Goal: Task Accomplishment & Management: Manage account settings

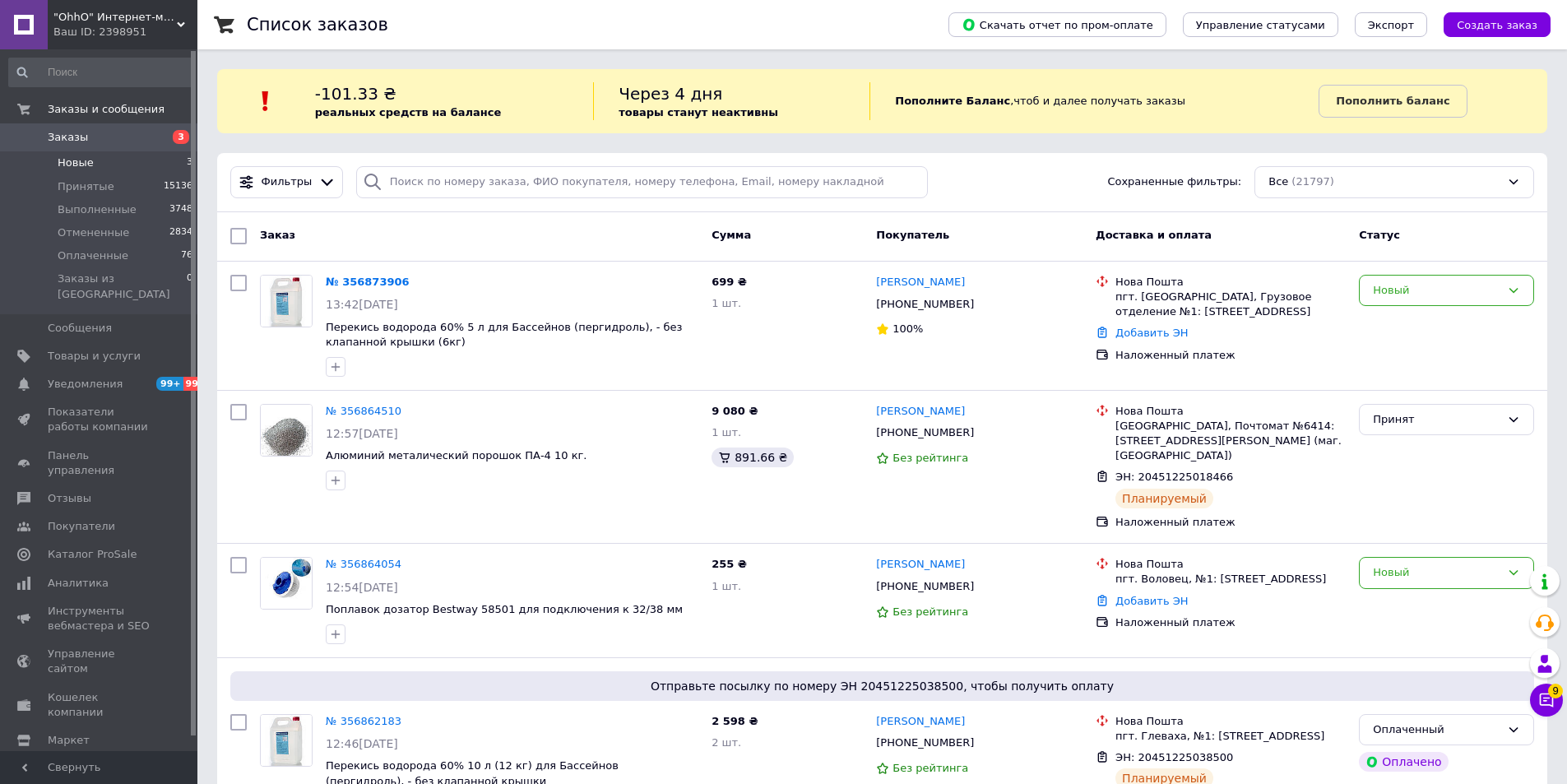
click at [100, 165] on li "Новые 3" at bounding box center [101, 163] width 202 height 23
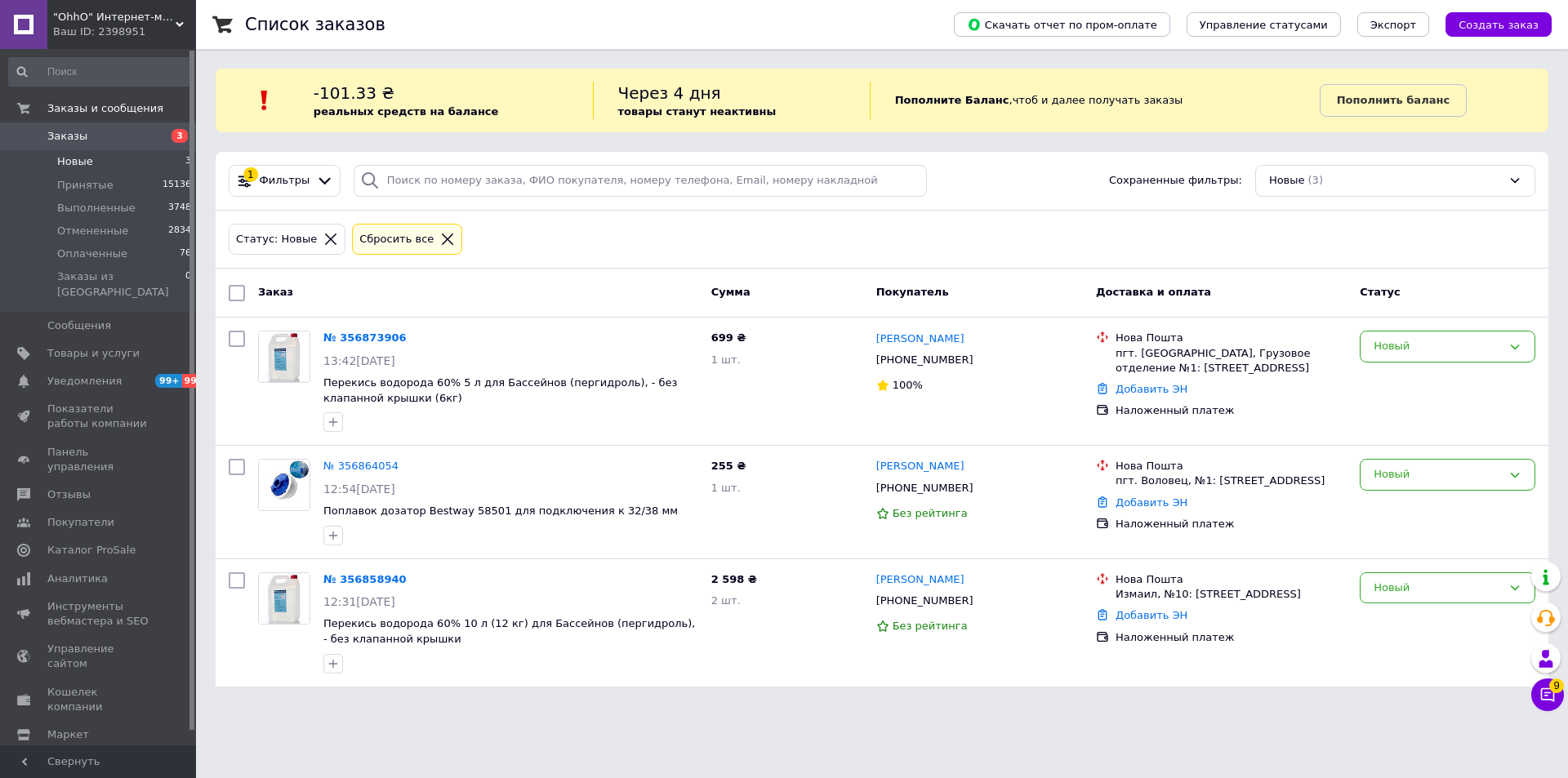
click at [77, 142] on span "Заказы" at bounding box center [67, 136] width 40 height 14
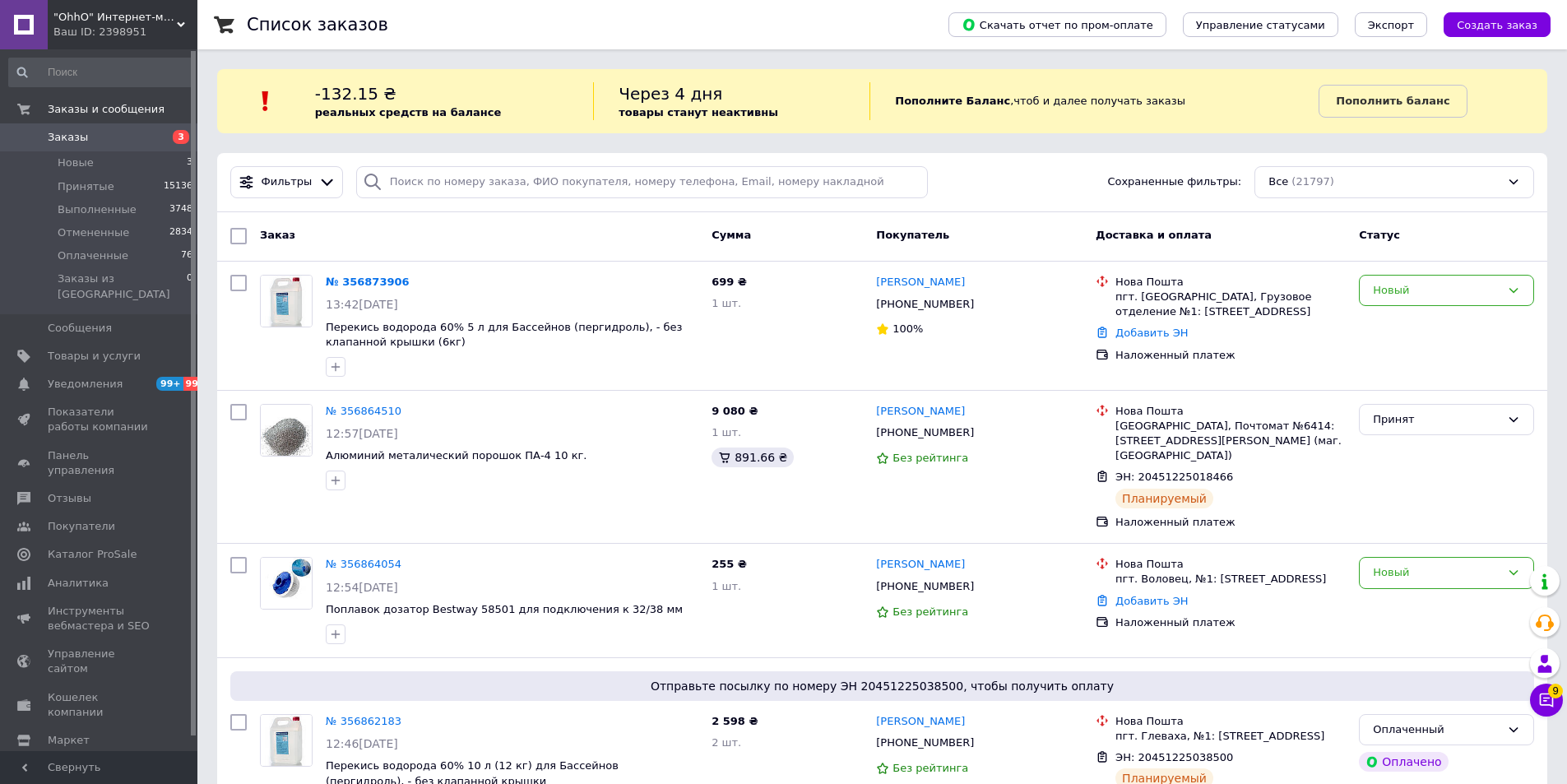
click at [114, 256] on span "Оплаченные" at bounding box center [93, 255] width 71 height 15
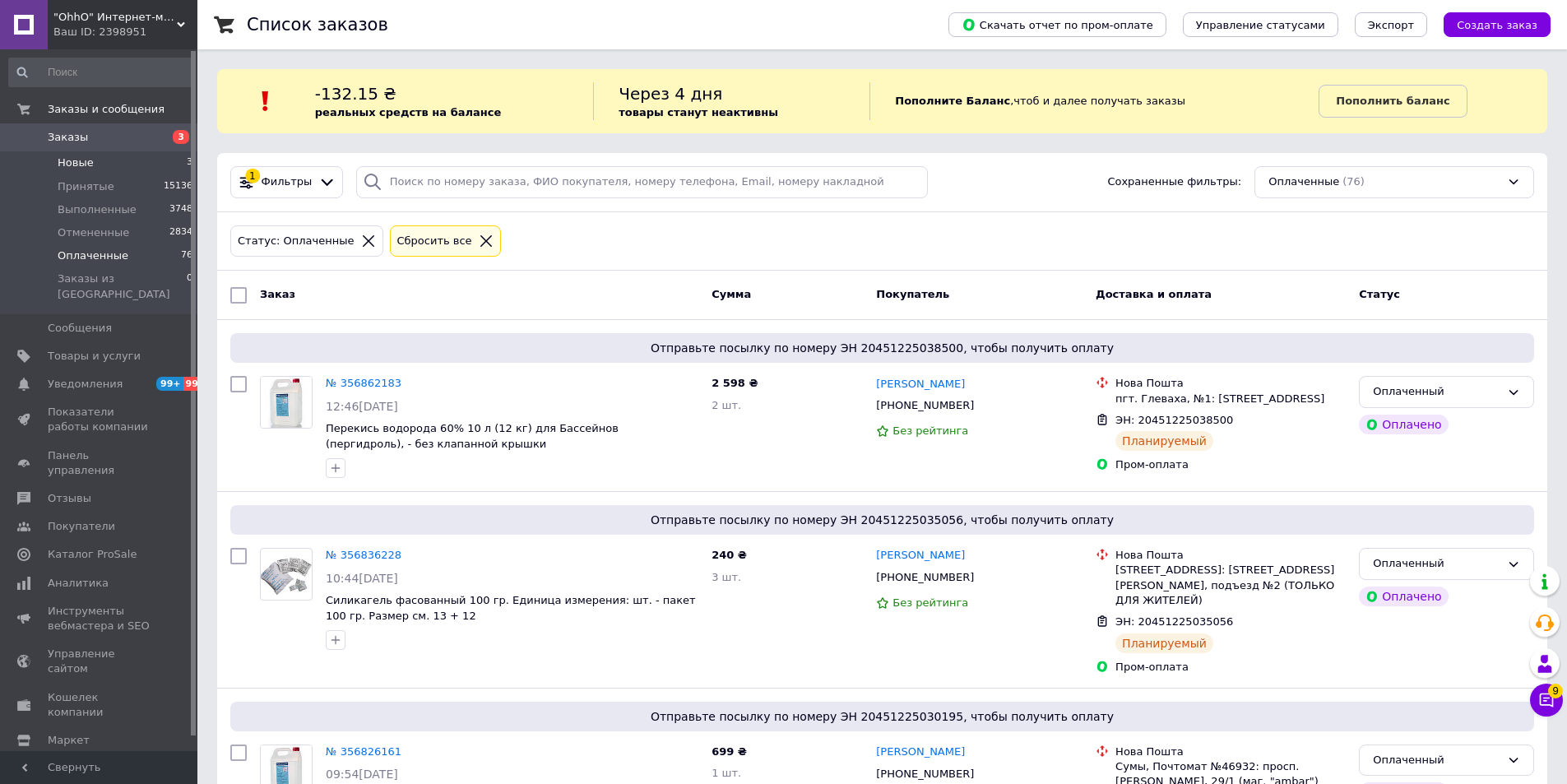
click at [112, 171] on li "Новые 3" at bounding box center [101, 163] width 202 height 23
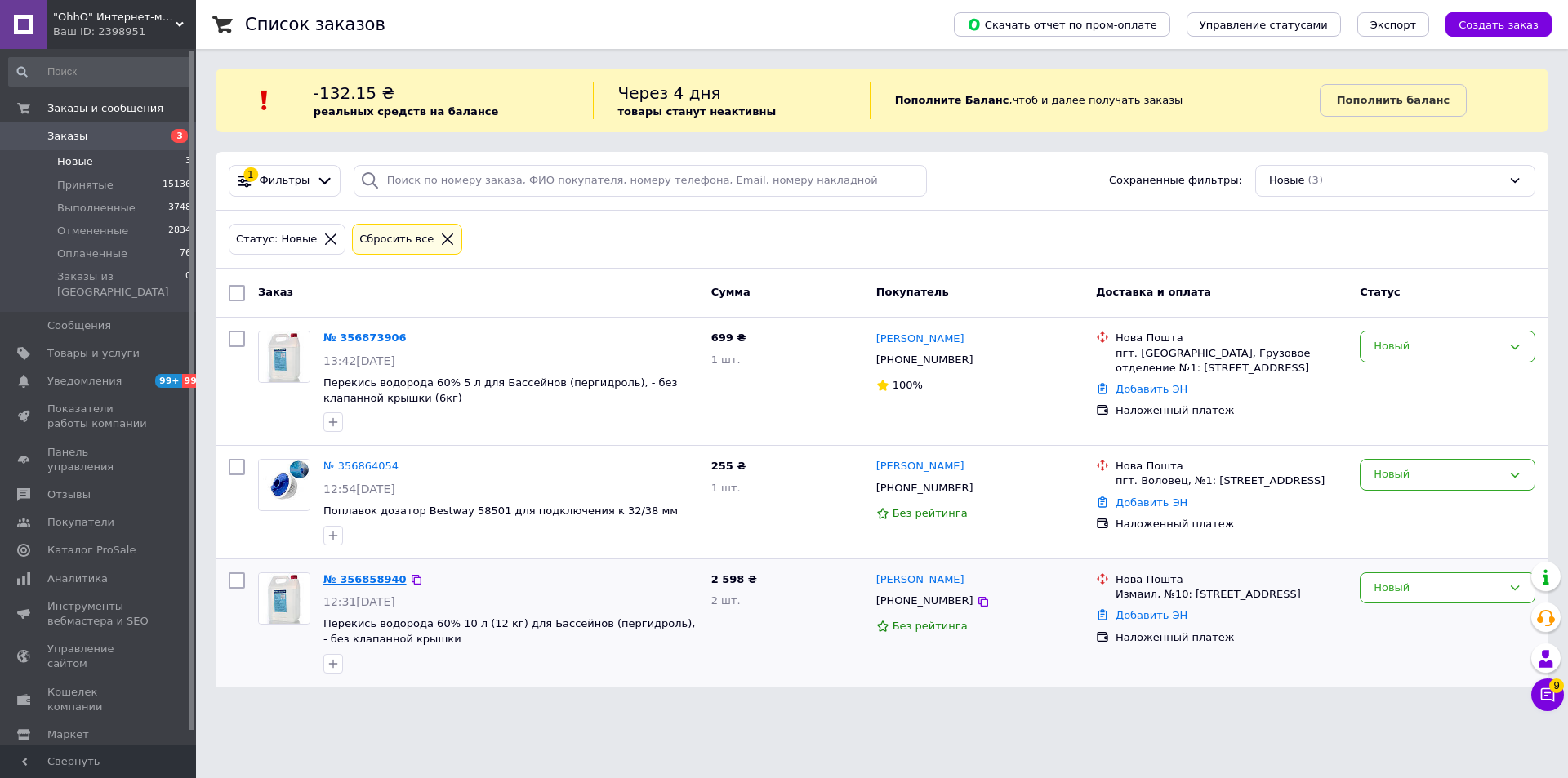
click at [362, 573] on link "№ 356858940" at bounding box center [365, 579] width 83 height 12
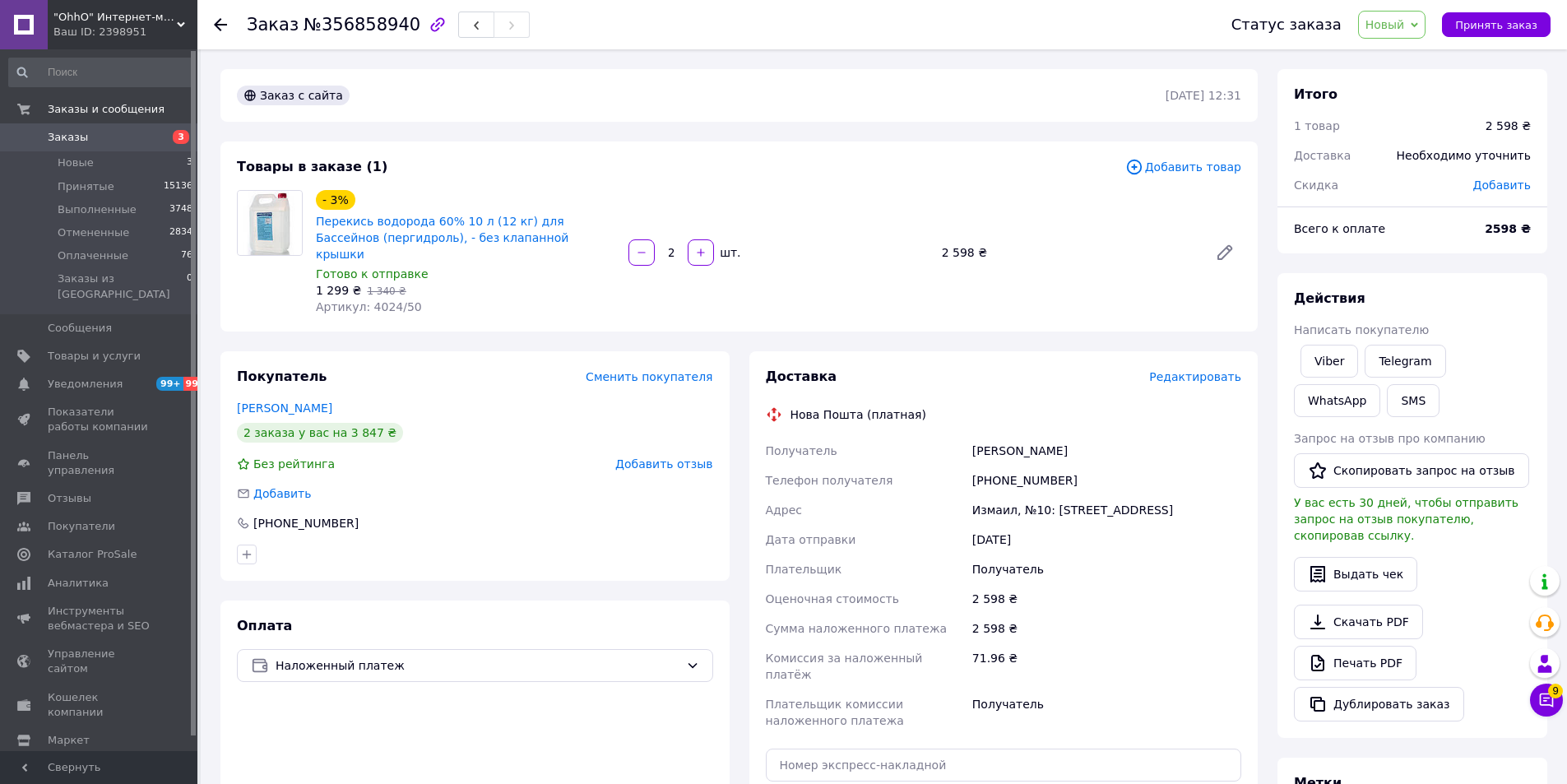
click at [941, 448] on div "Получатель [PERSON_NAME] Телефон получателя [PHONE_NUMBER] [PERSON_NAME], №10: …" at bounding box center [1004, 585] width 483 height 299
drag, startPoint x: 1159, startPoint y: 423, endPoint x: 1106, endPoint y: 434, distance: 54.1
click at [1157, 436] on div "[PERSON_NAME]" at bounding box center [1106, 451] width 275 height 30
click at [1093, 436] on div "[PERSON_NAME]" at bounding box center [1106, 451] width 275 height 30
click at [1090, 436] on div "[PERSON_NAME]" at bounding box center [1106, 451] width 275 height 30
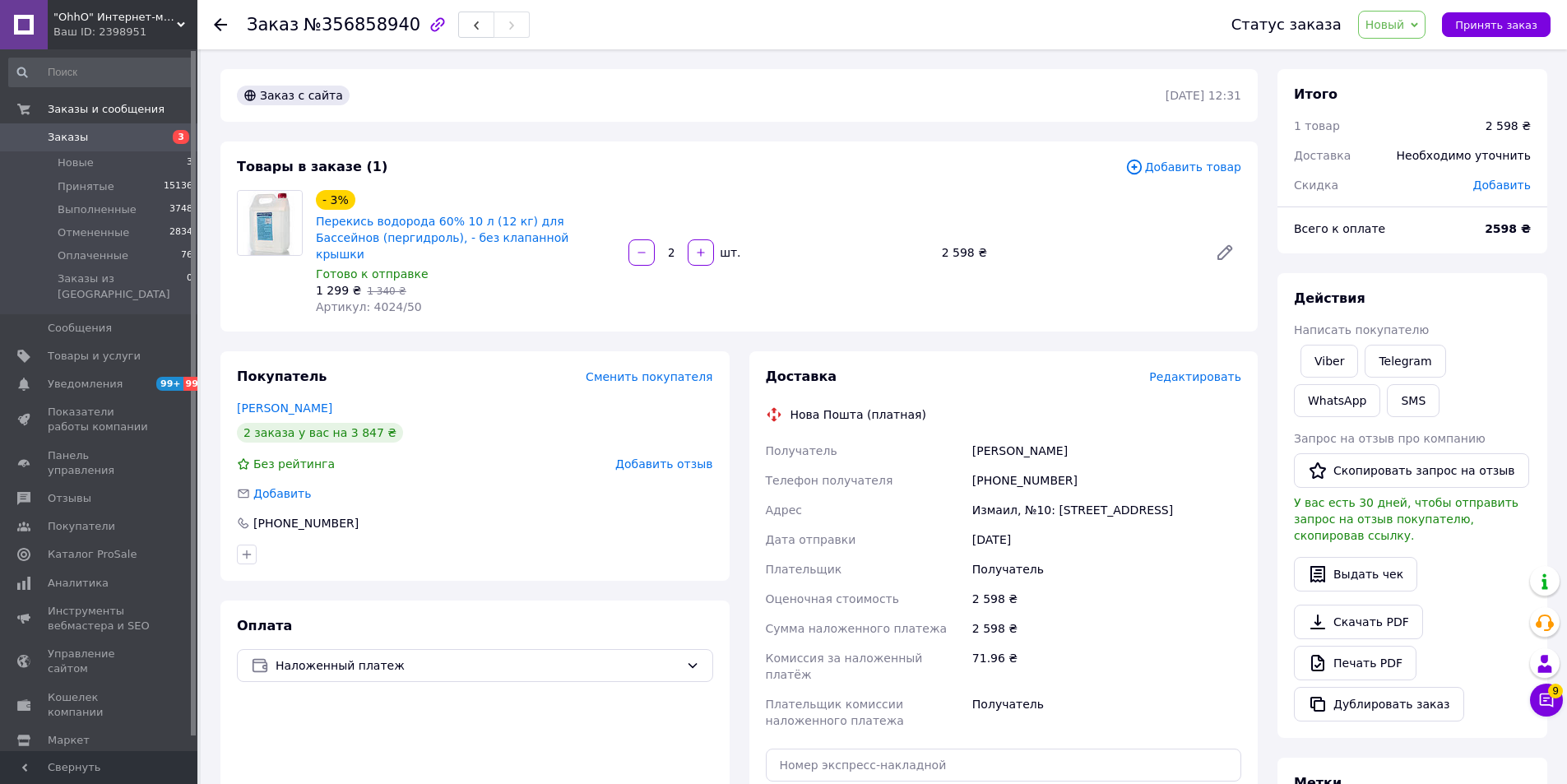
drag, startPoint x: 1075, startPoint y: 433, endPoint x: 976, endPoint y: 440, distance: 99.2
click at [976, 440] on div "[PERSON_NAME]" at bounding box center [1106, 451] width 275 height 30
copy div "[PERSON_NAME]"
click at [282, 381] on div "Покупатель Сменить покупателя [PERSON_NAME] 2 заказа у вас на 3 847 ₴ Без рейти…" at bounding box center [475, 466] width 509 height 230
click at [282, 401] on link "[PERSON_NAME]" at bounding box center [284, 407] width 95 height 13
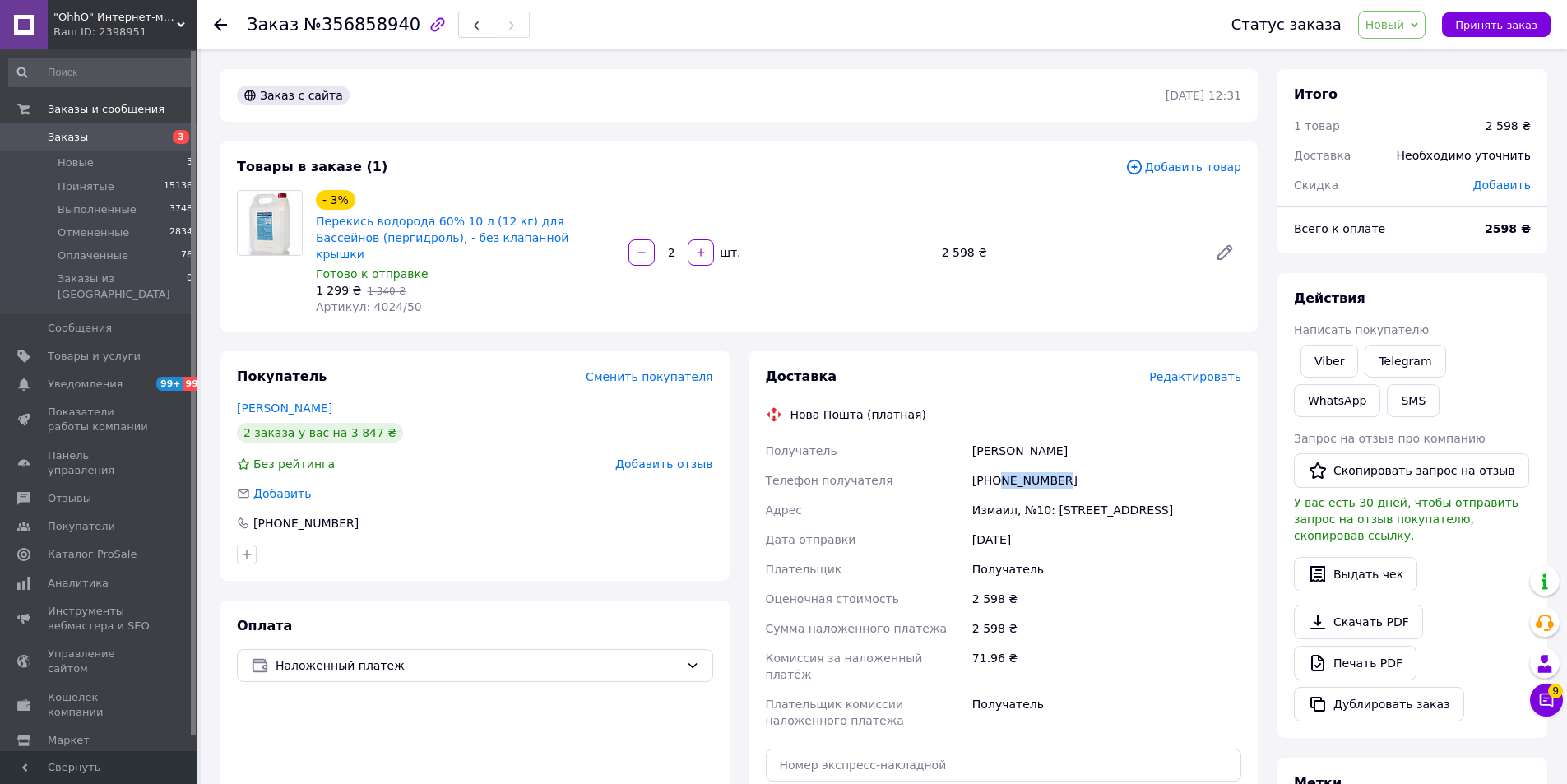
drag, startPoint x: 1064, startPoint y: 464, endPoint x: 998, endPoint y: 470, distance: 66.3
click at [998, 470] on div "[PHONE_NUMBER]" at bounding box center [1106, 480] width 275 height 30
copy div "987629153"
drag, startPoint x: 959, startPoint y: 491, endPoint x: 1010, endPoint y: 482, distance: 51.8
click at [1010, 482] on div "Получатель [PERSON_NAME] Телефон получателя [PHONE_NUMBER] [PERSON_NAME], №10: …" at bounding box center [1004, 585] width 483 height 299
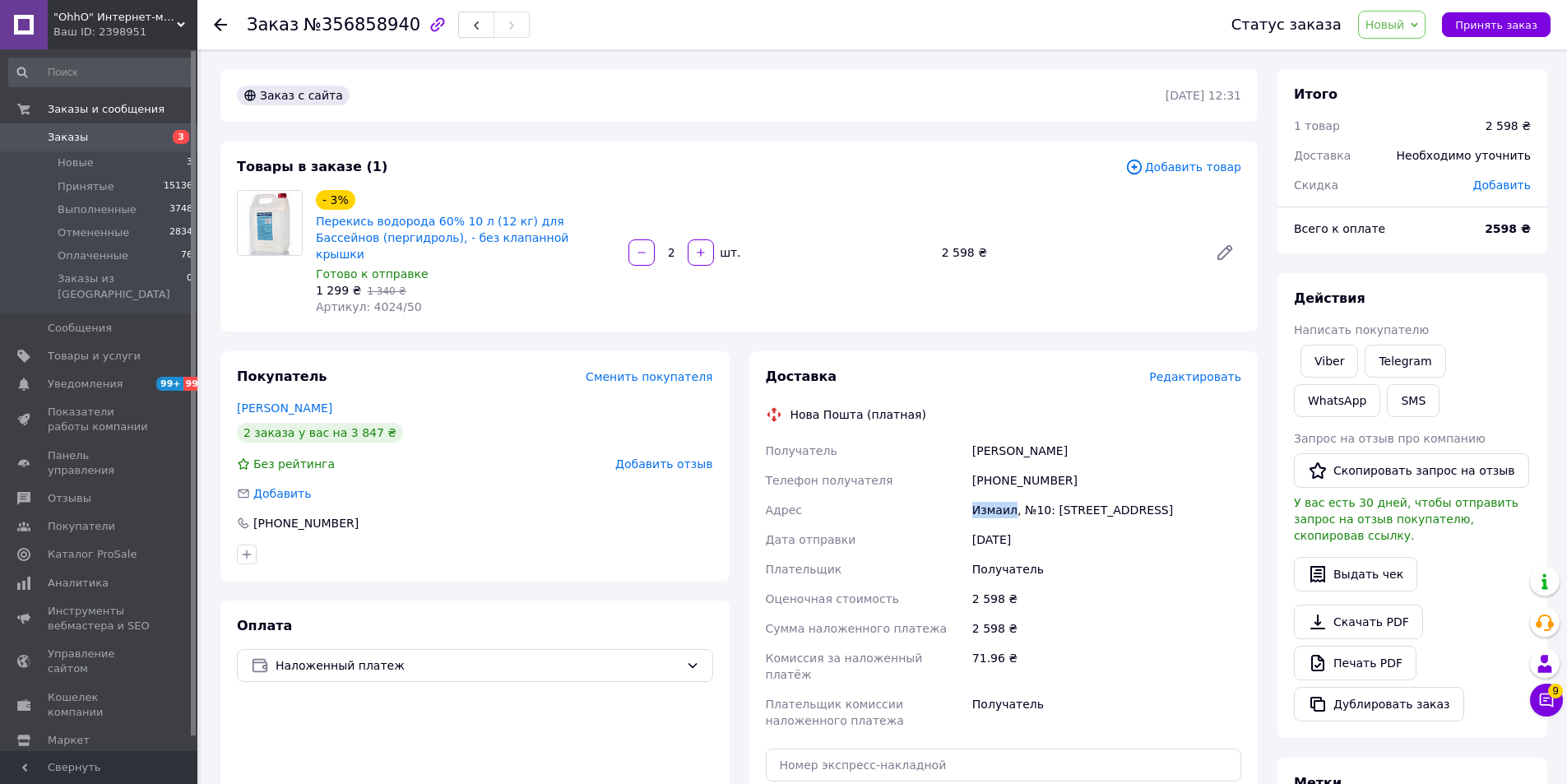
copy div "[PERSON_NAME]"
click at [1023, 495] on div "Измаил, №10: [STREET_ADDRESS]" at bounding box center [1106, 510] width 275 height 30
drag, startPoint x: 1021, startPoint y: 493, endPoint x: 1159, endPoint y: 490, distance: 138.0
click at [1159, 495] on div "Измаил, №10: [STREET_ADDRESS]" at bounding box center [1106, 510] width 275 height 30
copy div "№10: [STREET_ADDRESS]"
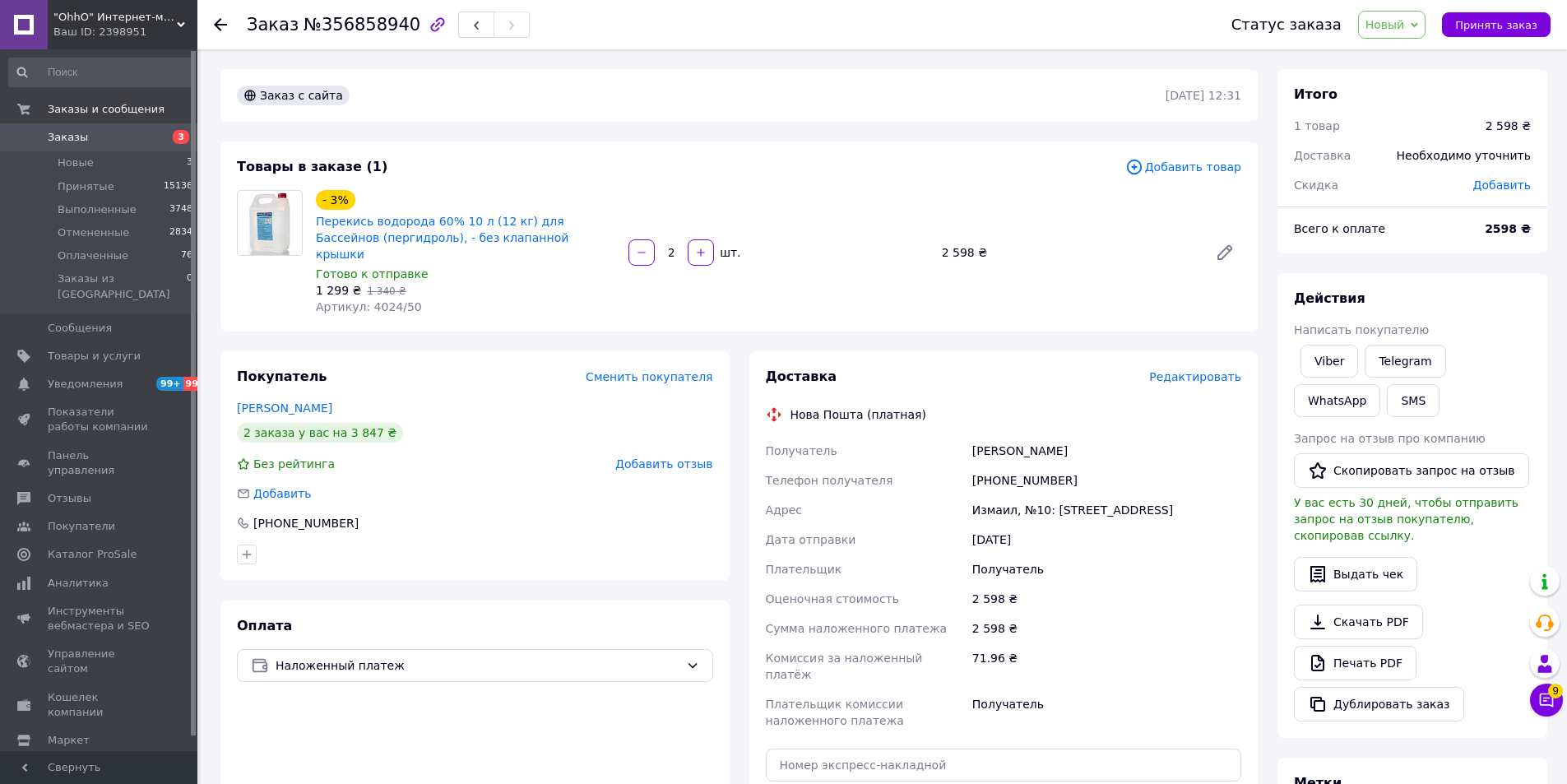
click at [1223, 370] on span "Редактировать" at bounding box center [1195, 376] width 92 height 13
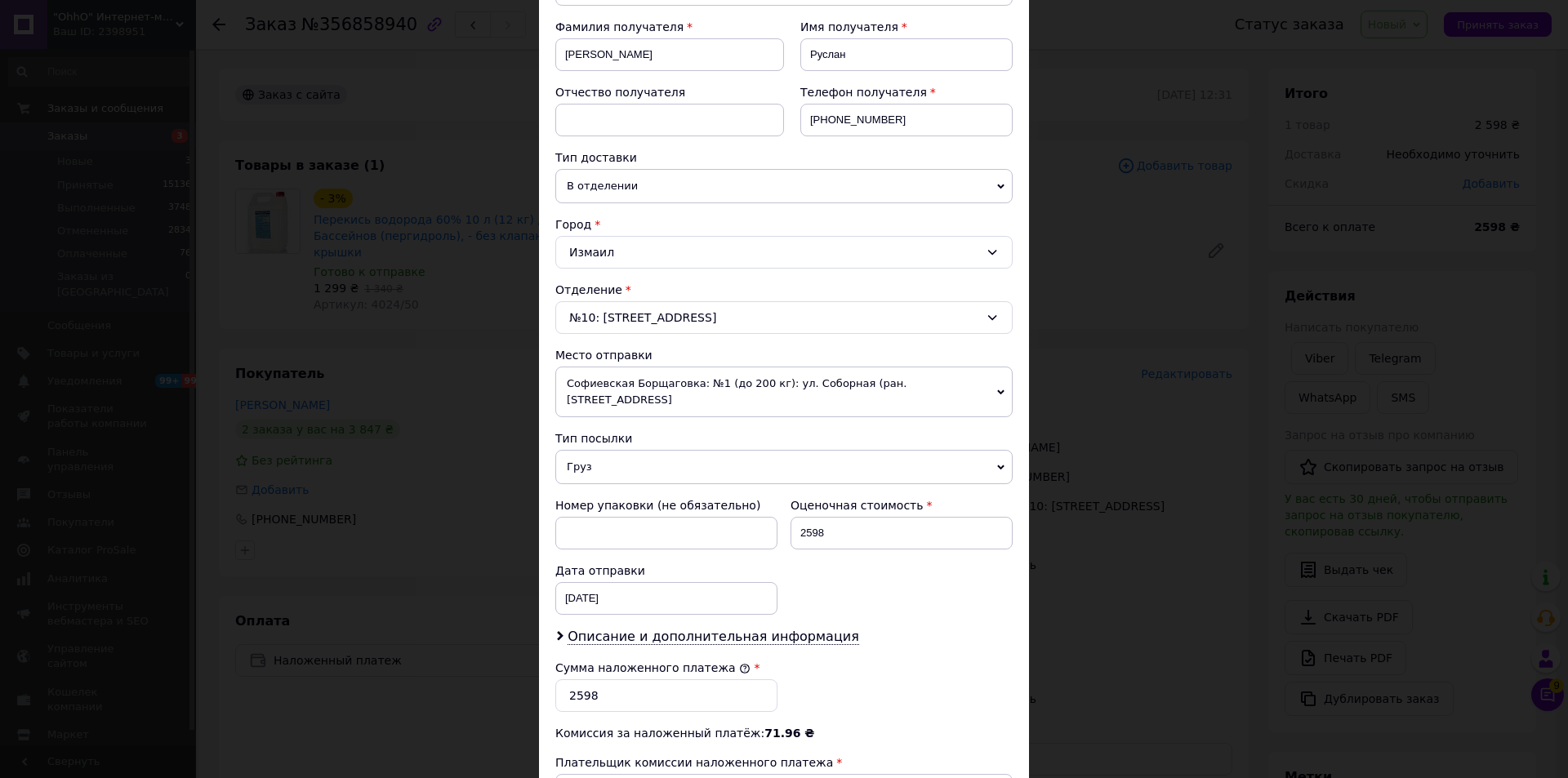
scroll to position [468, 0]
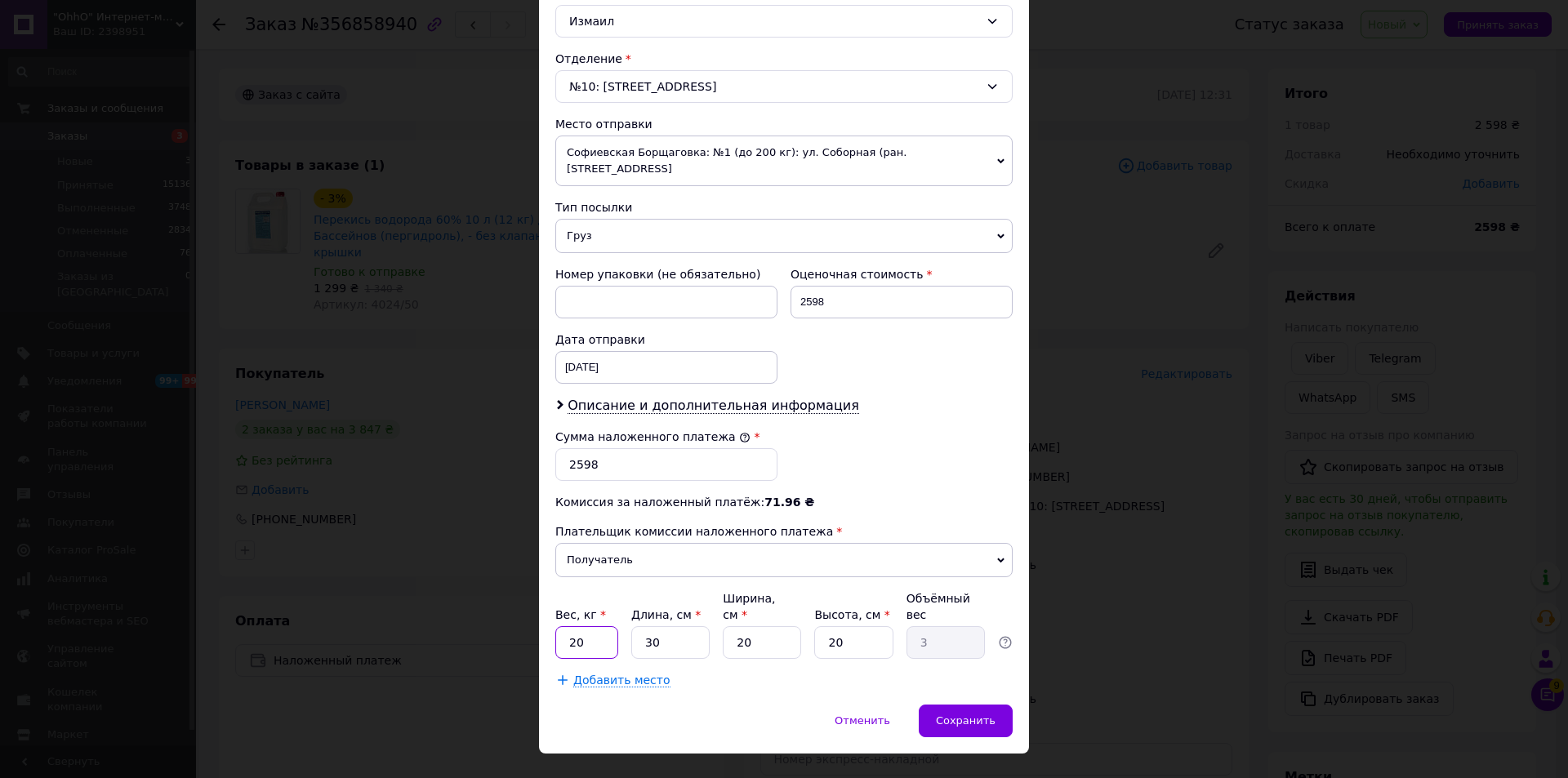
drag, startPoint x: 580, startPoint y: 600, endPoint x: 564, endPoint y: 600, distance: 16.0
click at [564, 626] on input "20" at bounding box center [587, 642] width 63 height 32
type input "10"
type input "3"
type input "0.3"
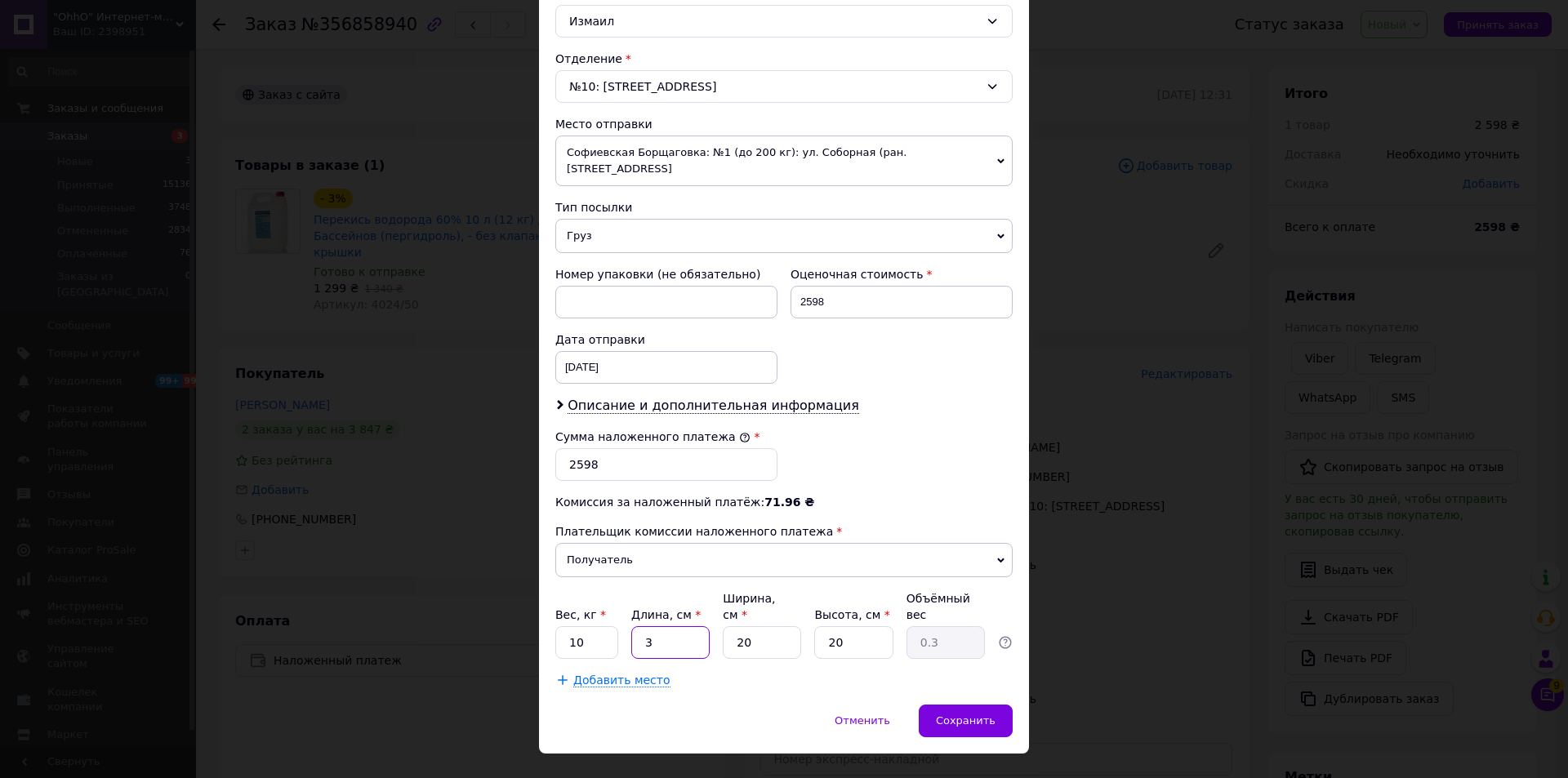
type input "30"
type input "3"
type input "2"
type input "0.3"
type input "20"
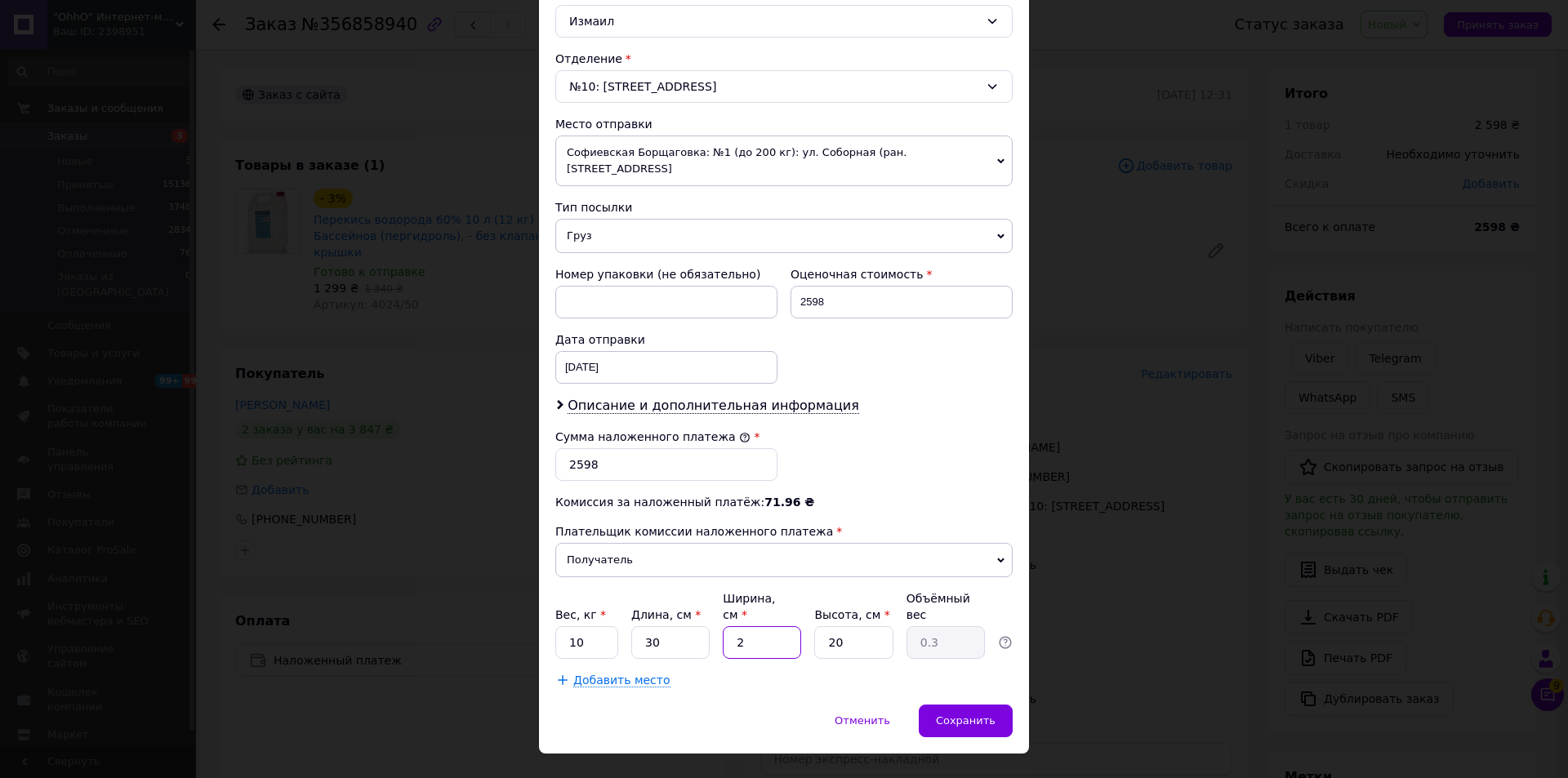
type input "3"
type input "1"
type input "0.15"
type input "10"
type input "1.5"
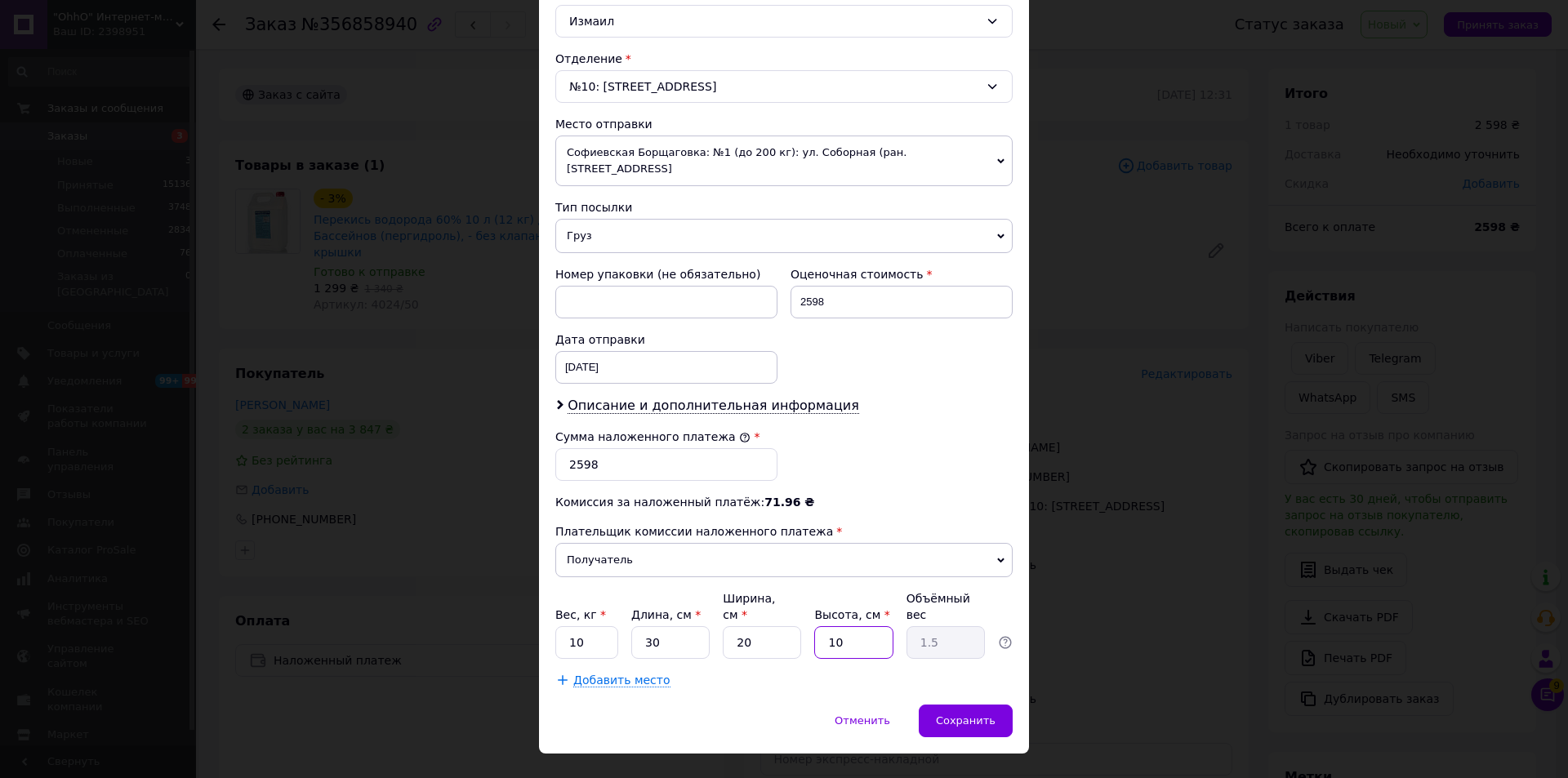
type input "10"
click at [586, 673] on span "Добавить место" at bounding box center [622, 680] width 97 height 14
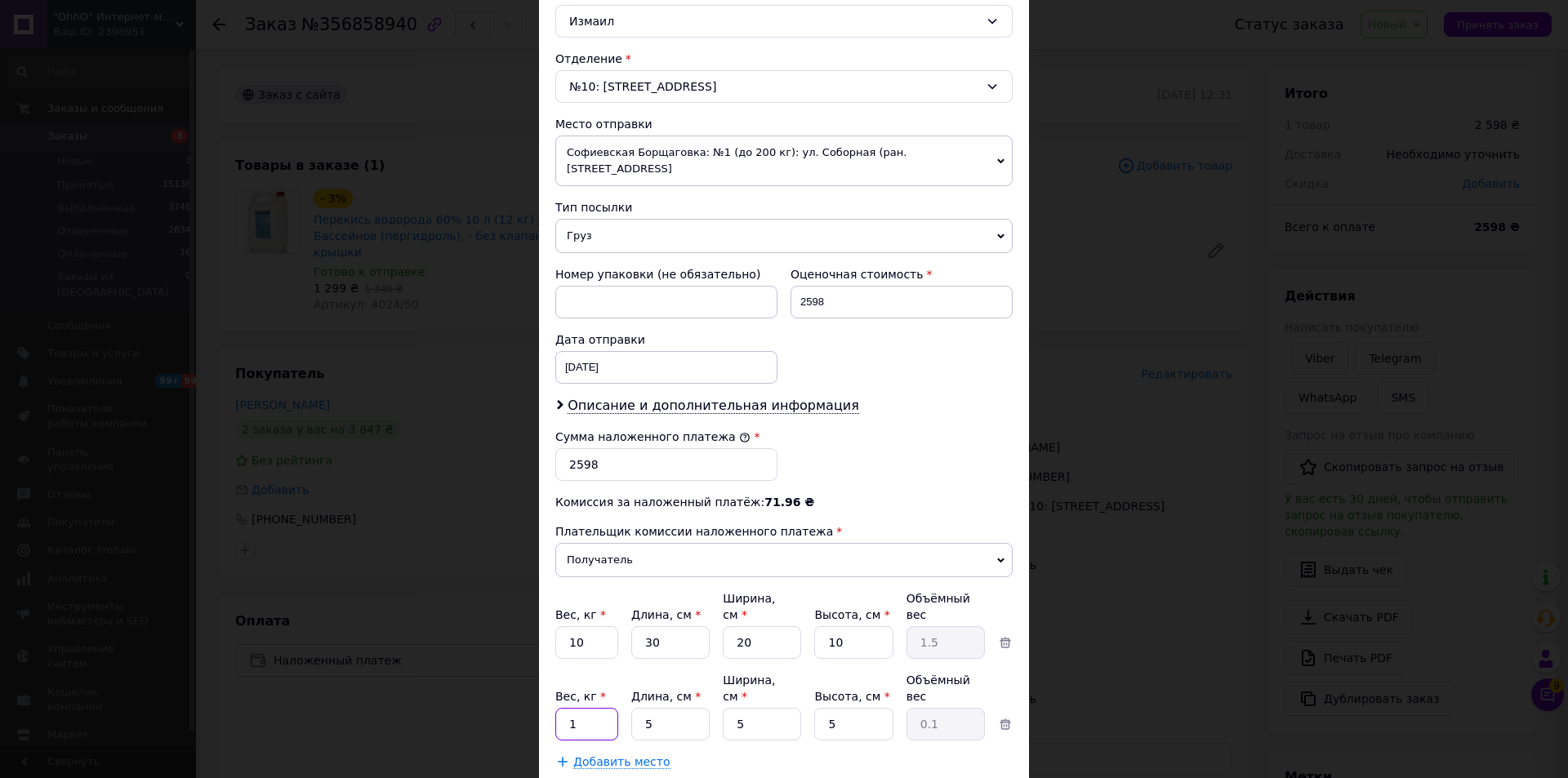
click at [584, 658] on input "1" at bounding box center [587, 642] width 63 height 32
type input "10"
type input "30"
type input "0.19"
type input "30"
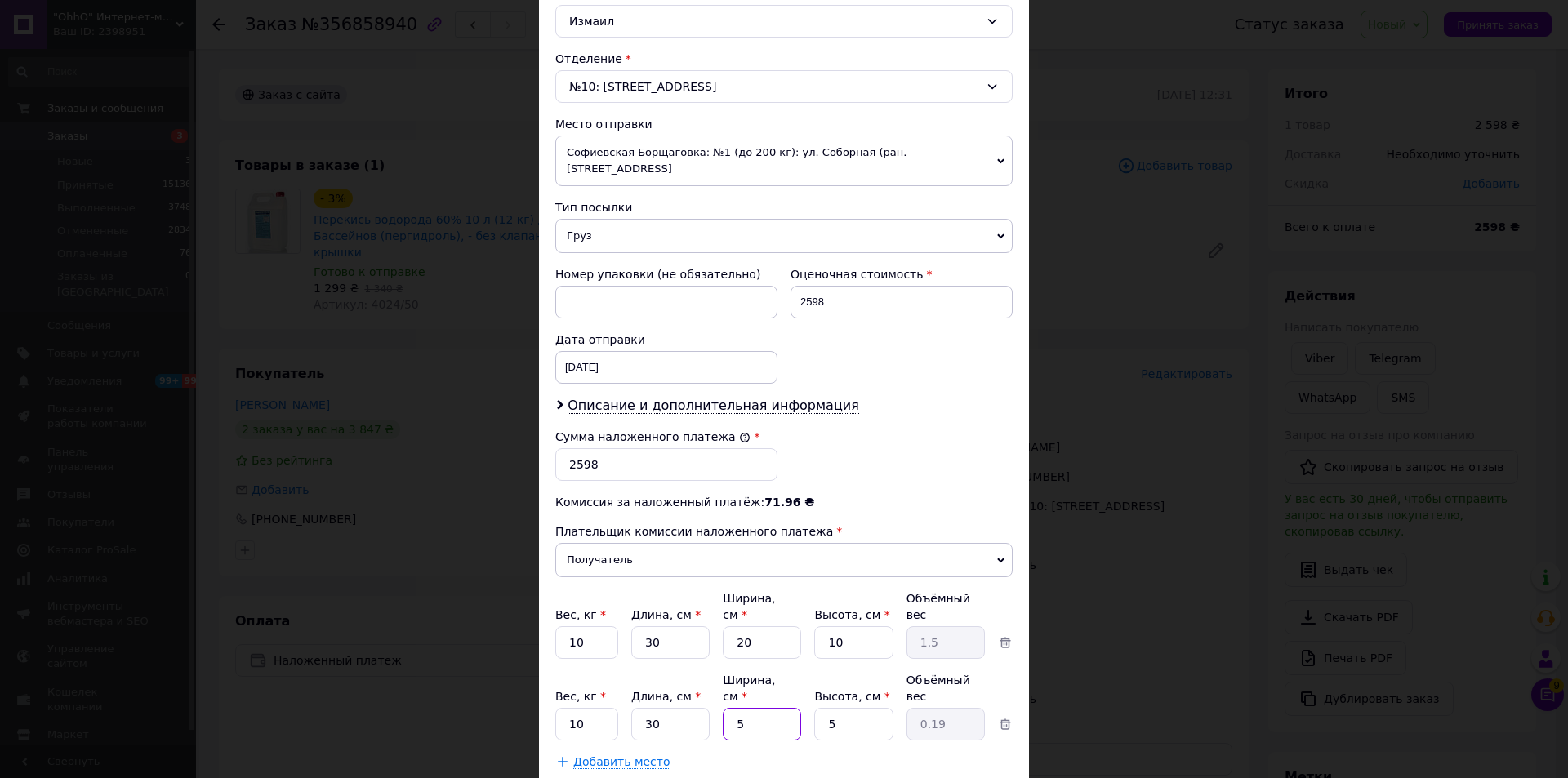
type input "2"
type input "0.1"
type input "20"
type input "0.75"
type input "20"
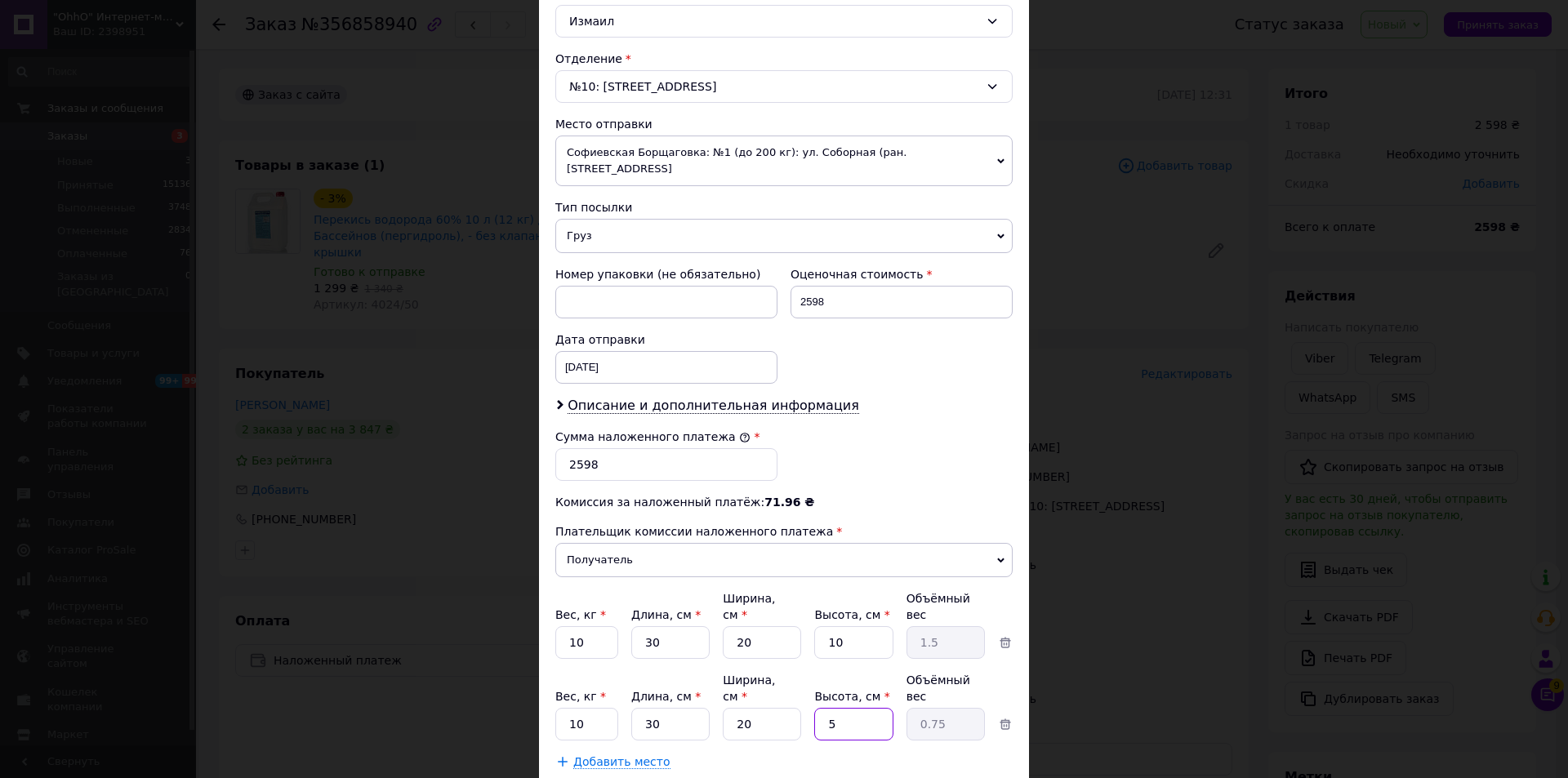
type input "1"
type input "0.15"
type input "10"
type input "1.5"
type input "10"
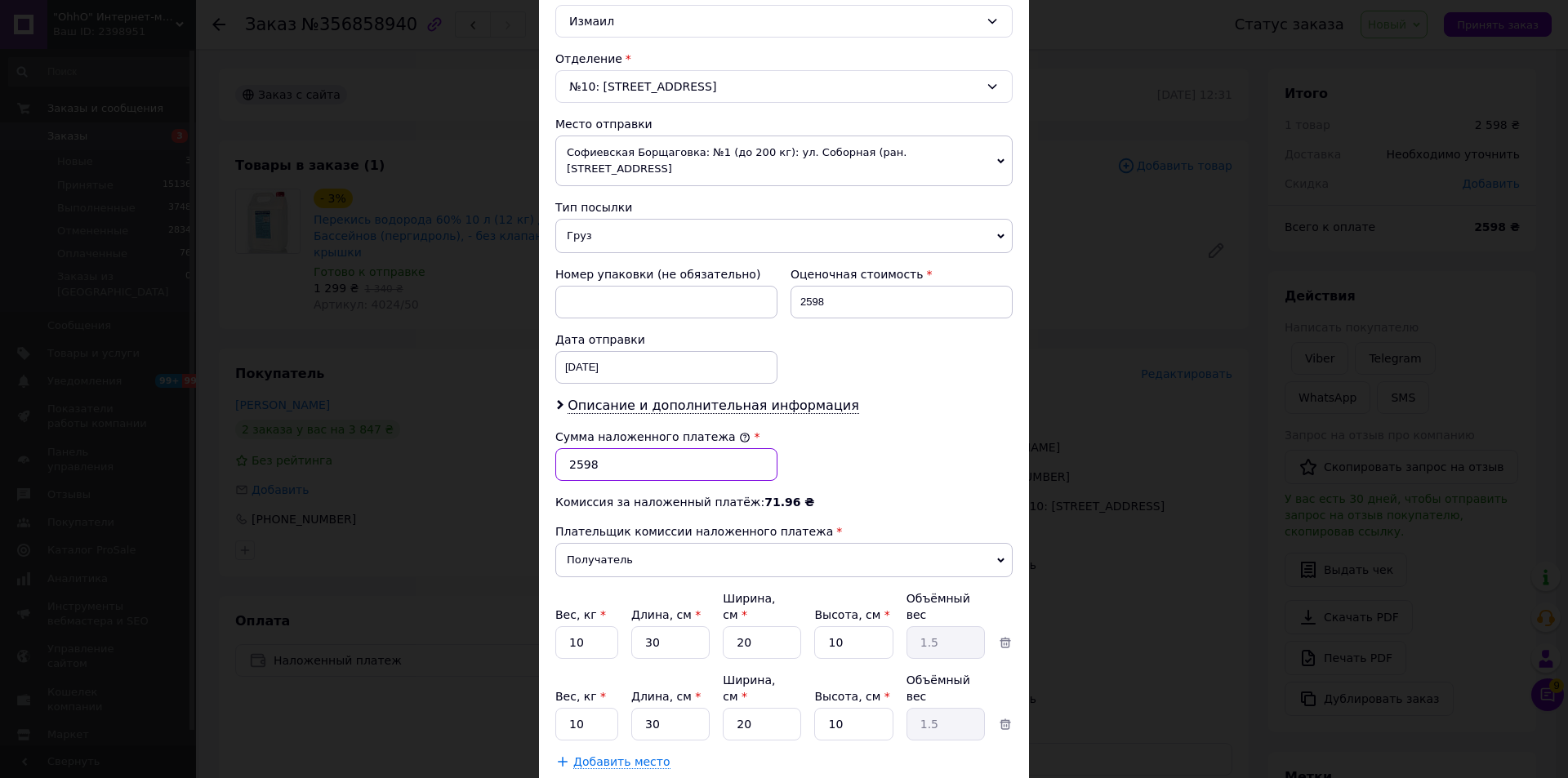
drag, startPoint x: 581, startPoint y: 450, endPoint x: 597, endPoint y: 446, distance: 16.5
click at [597, 448] on input "2598" at bounding box center [666, 464] width 222 height 32
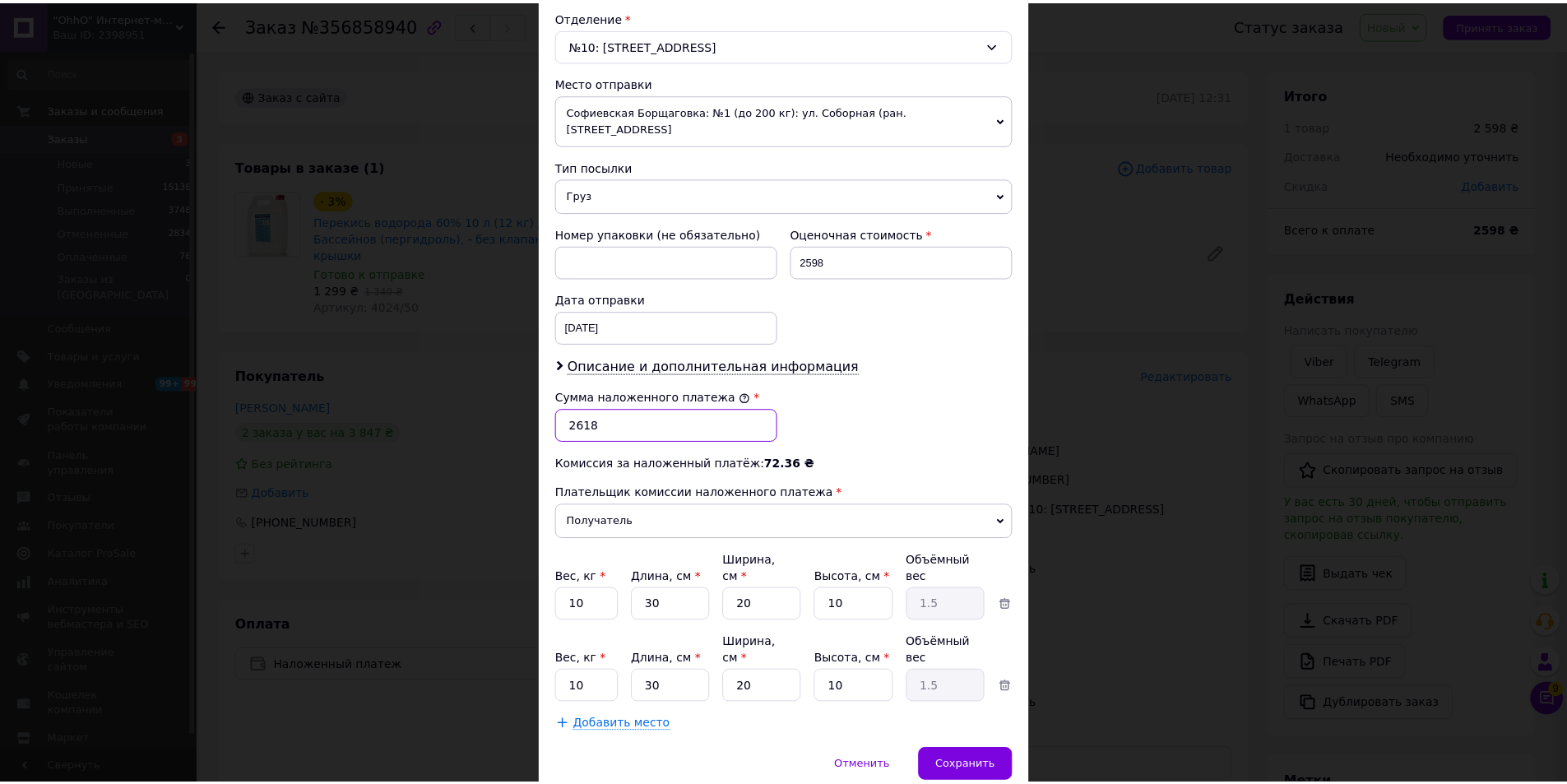
scroll to position [537, 0]
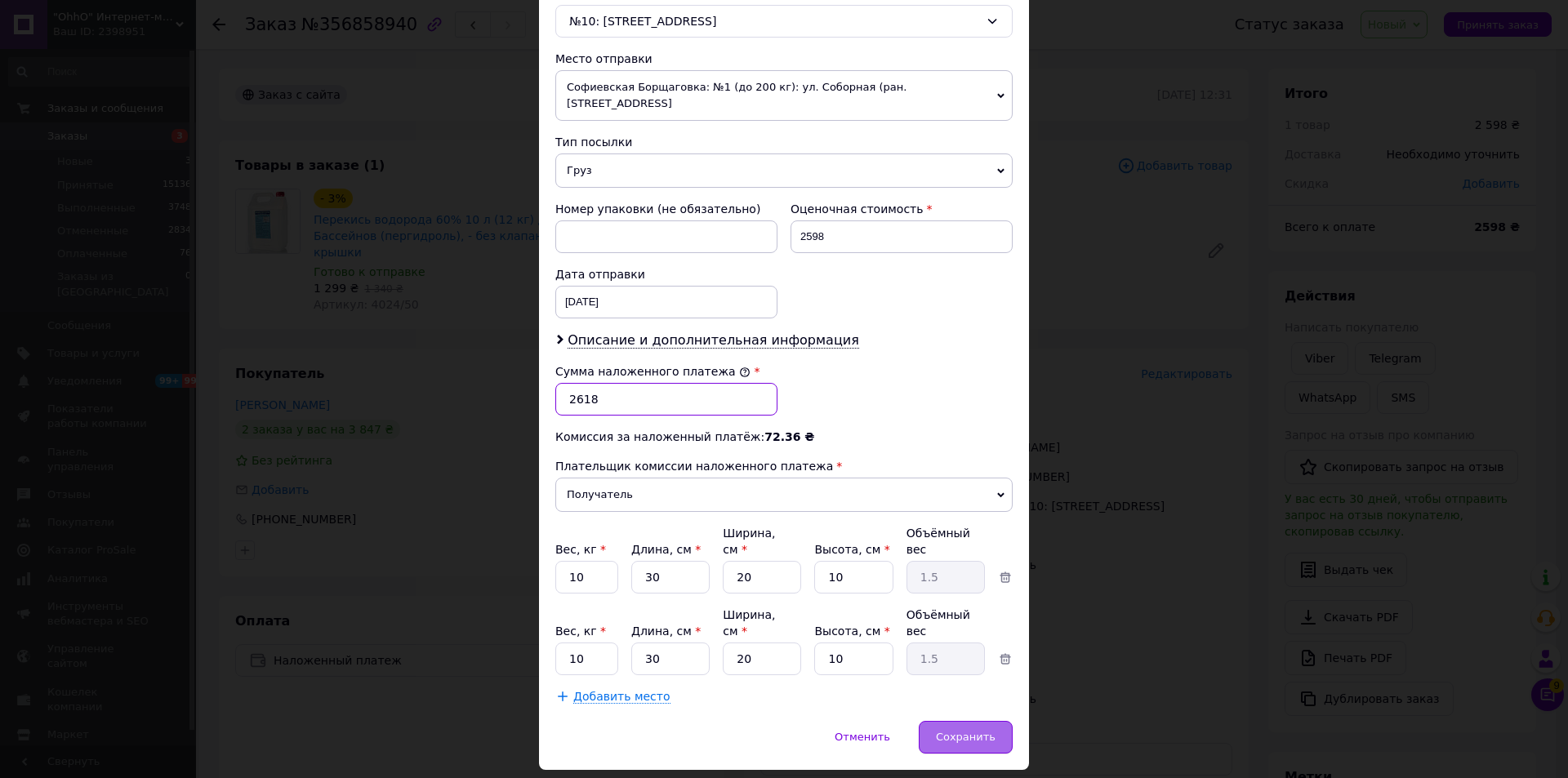
type input "2618"
click at [962, 720] on div "Сохранить" at bounding box center [966, 736] width 94 height 32
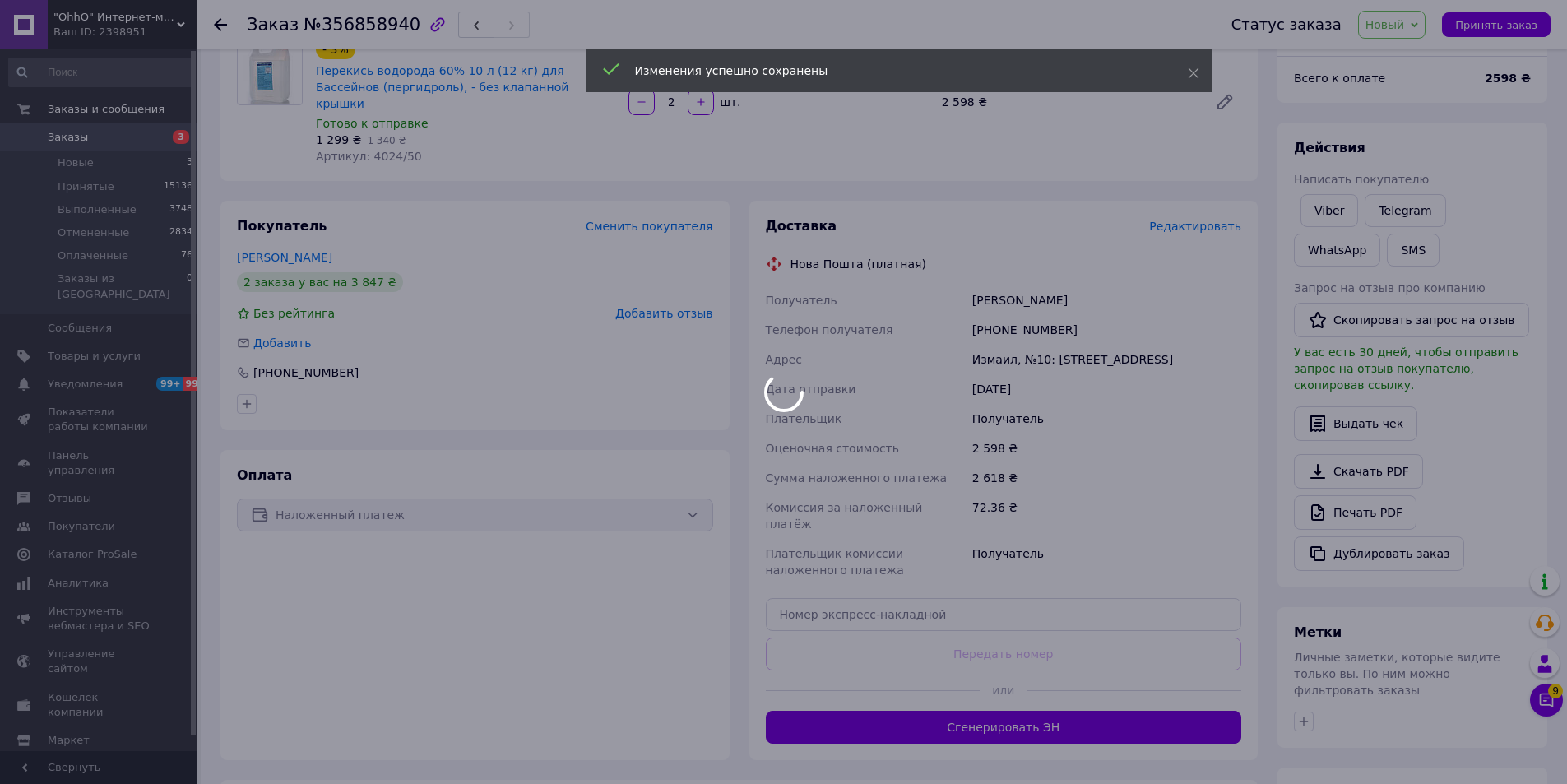
scroll to position [165, 0]
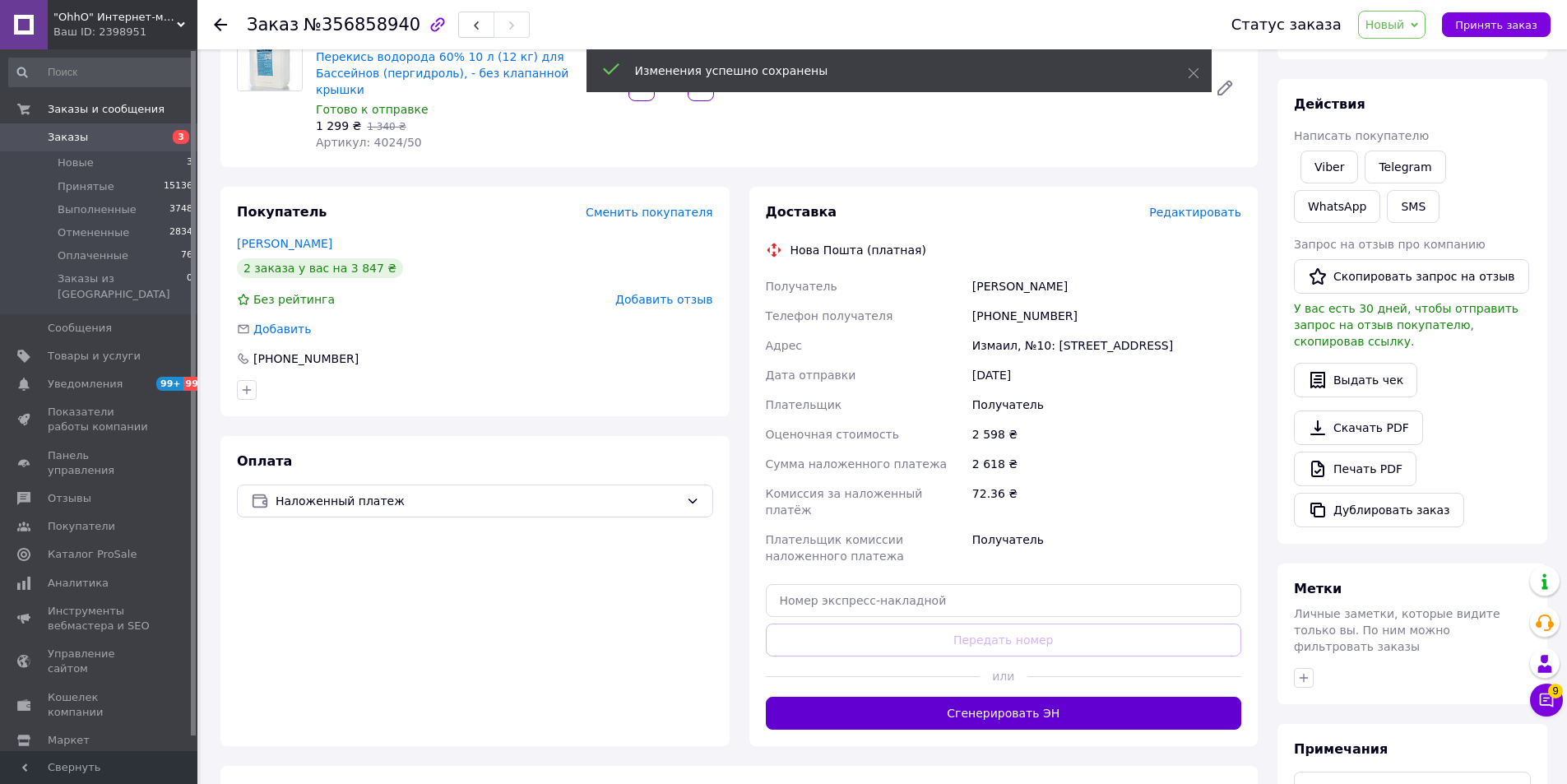
click at [955, 697] on button "Сгенерировать ЭН" at bounding box center [1004, 713] width 477 height 33
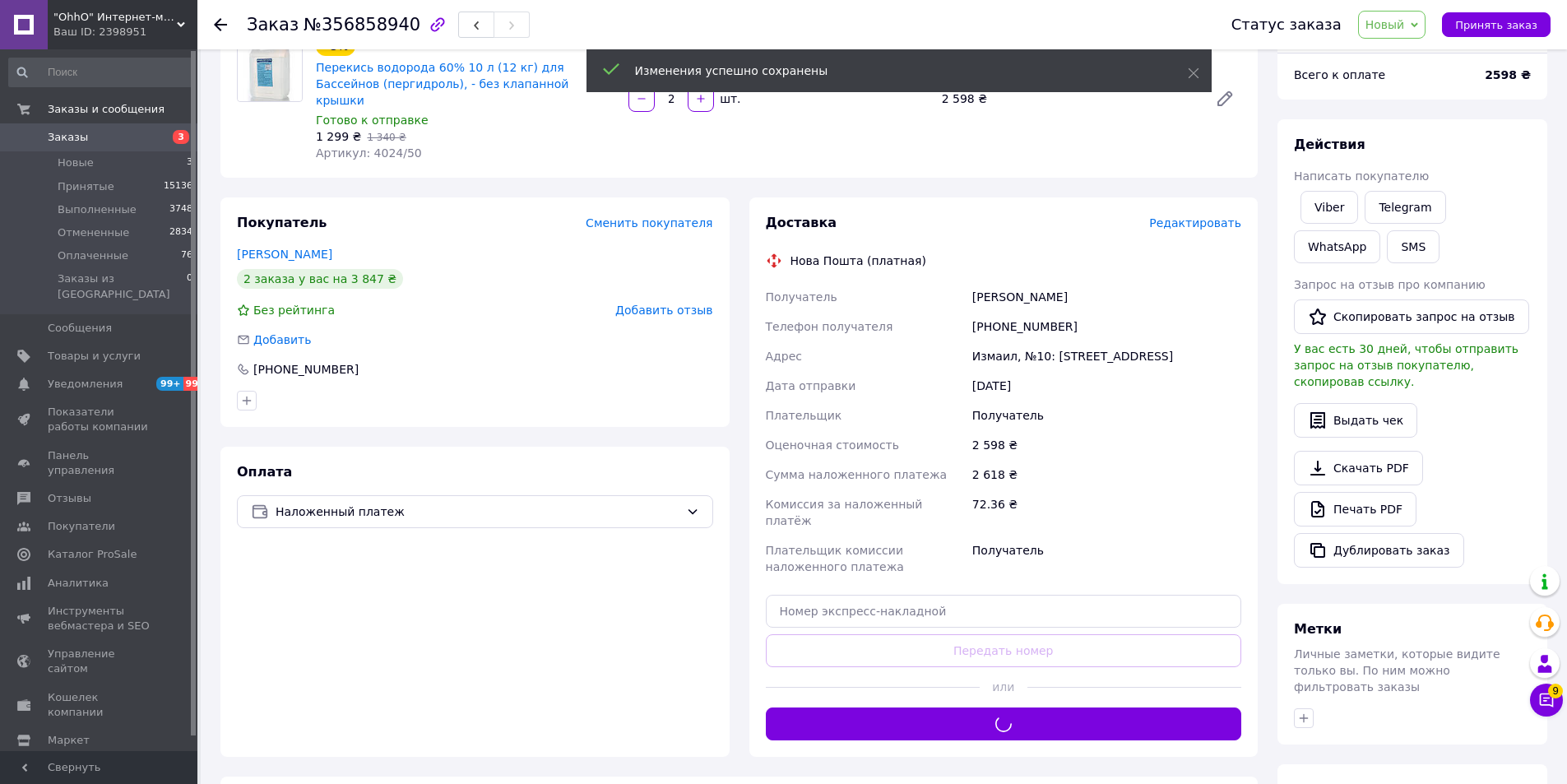
scroll to position [82, 0]
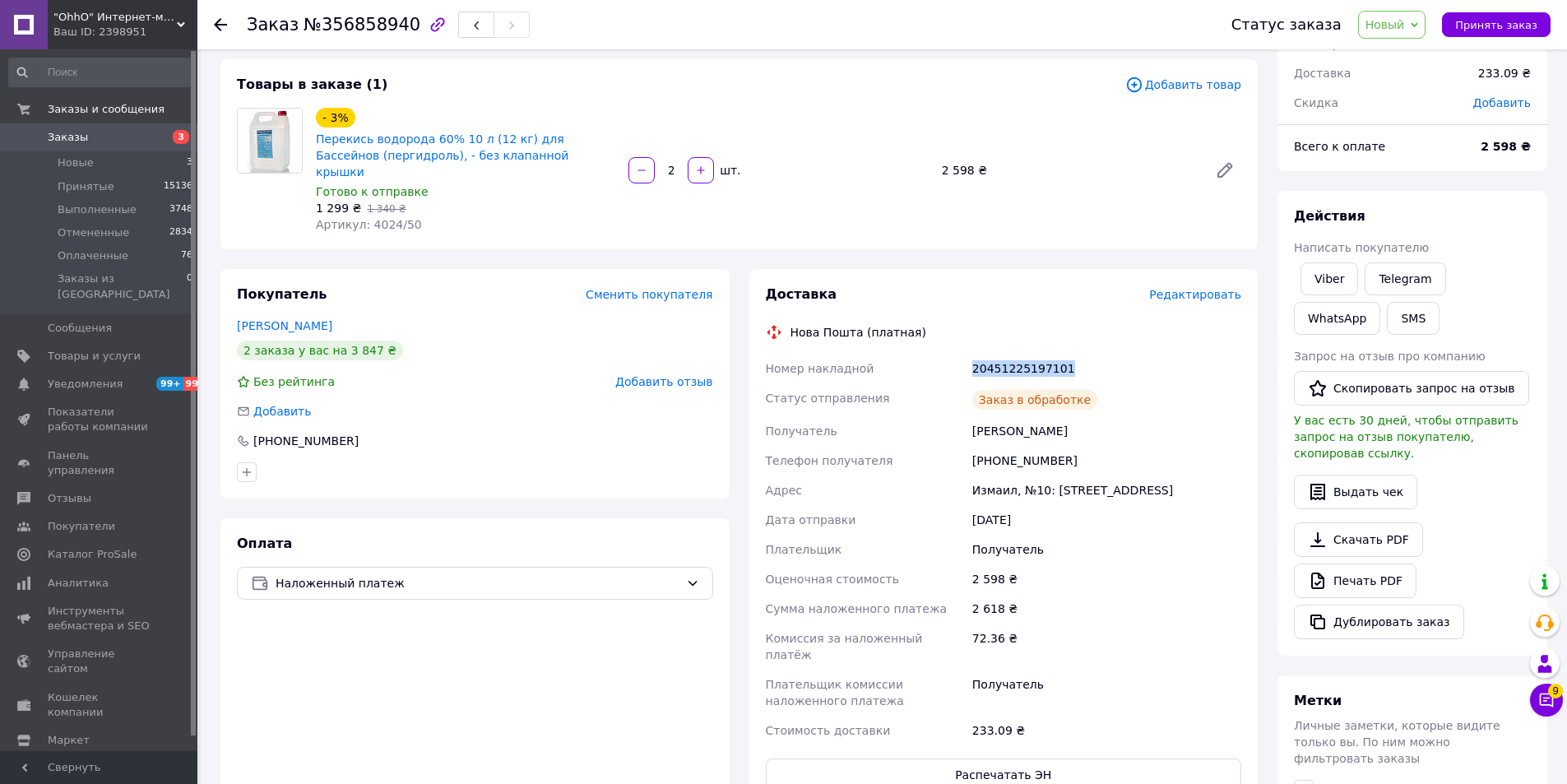
drag, startPoint x: 1074, startPoint y: 350, endPoint x: 959, endPoint y: 330, distance: 116.7
click at [959, 330] on div "Доставка Редактировать Нова Пошта (платная) Номер накладной 20451225197101 Стат…" at bounding box center [1004, 538] width 477 height 506
copy div "Номер накладной 20451225197101"
click at [1498, 27] on span "Принять заказ" at bounding box center [1497, 25] width 82 height 12
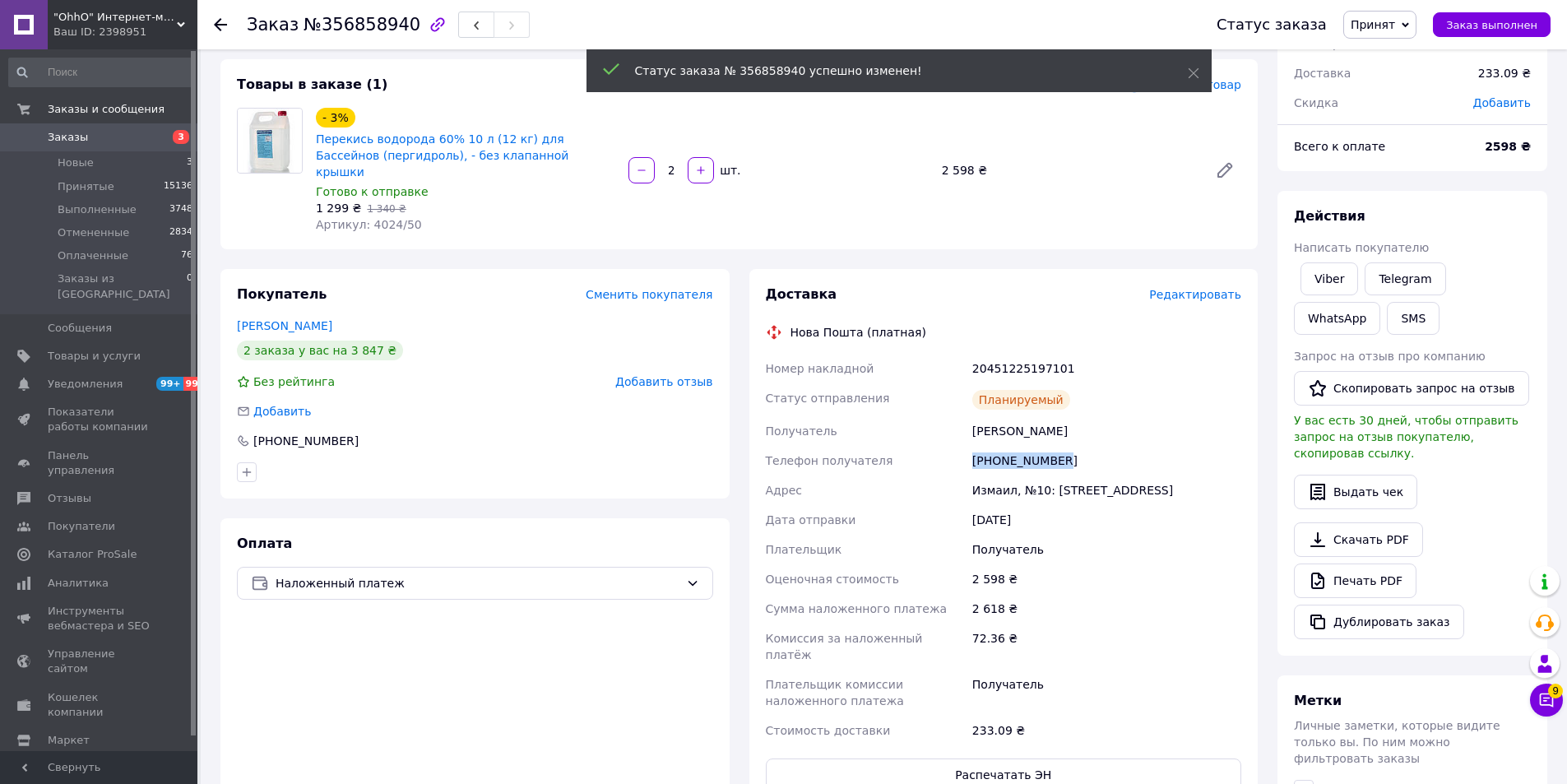
drag, startPoint x: 1030, startPoint y: 446, endPoint x: 943, endPoint y: 443, distance: 87.1
click at [943, 443] on div "Номер накладной 20451225197101 Статус отправления Планируемый Получатель [PERSO…" at bounding box center [1004, 549] width 483 height 392
copy div "Телефон получателя [PHONE_NUMBER]"
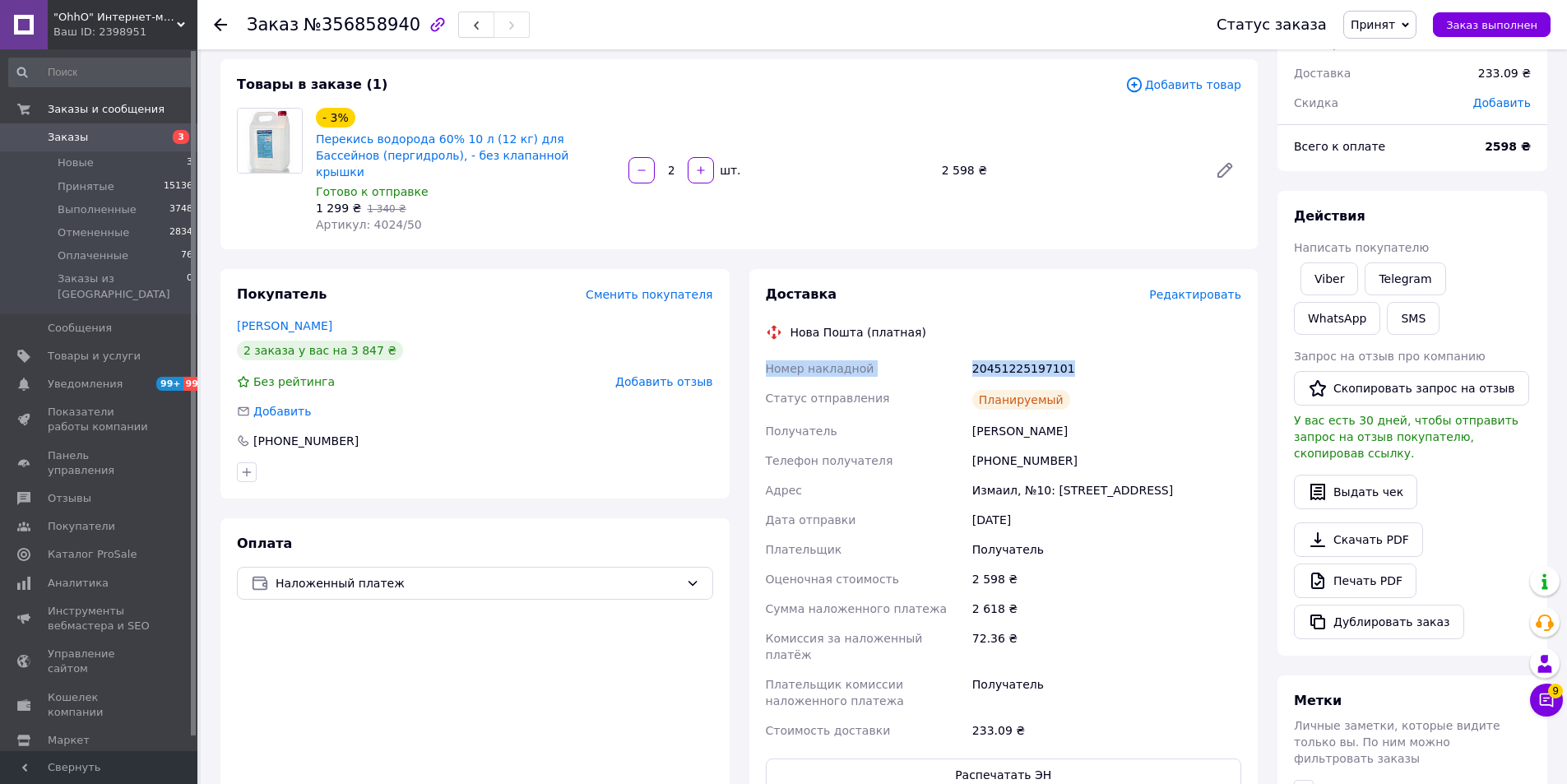
drag, startPoint x: 1091, startPoint y: 344, endPoint x: 758, endPoint y: 358, distance: 333.3
click at [758, 358] on div "Доставка Редактировать Нова Пошта (платная) Номер накладной 20451225197101 Стат…" at bounding box center [1004, 538] width 509 height 539
copy div "Номер накладной 20451225197101"
click at [111, 161] on li "Новые 3" at bounding box center [101, 163] width 202 height 23
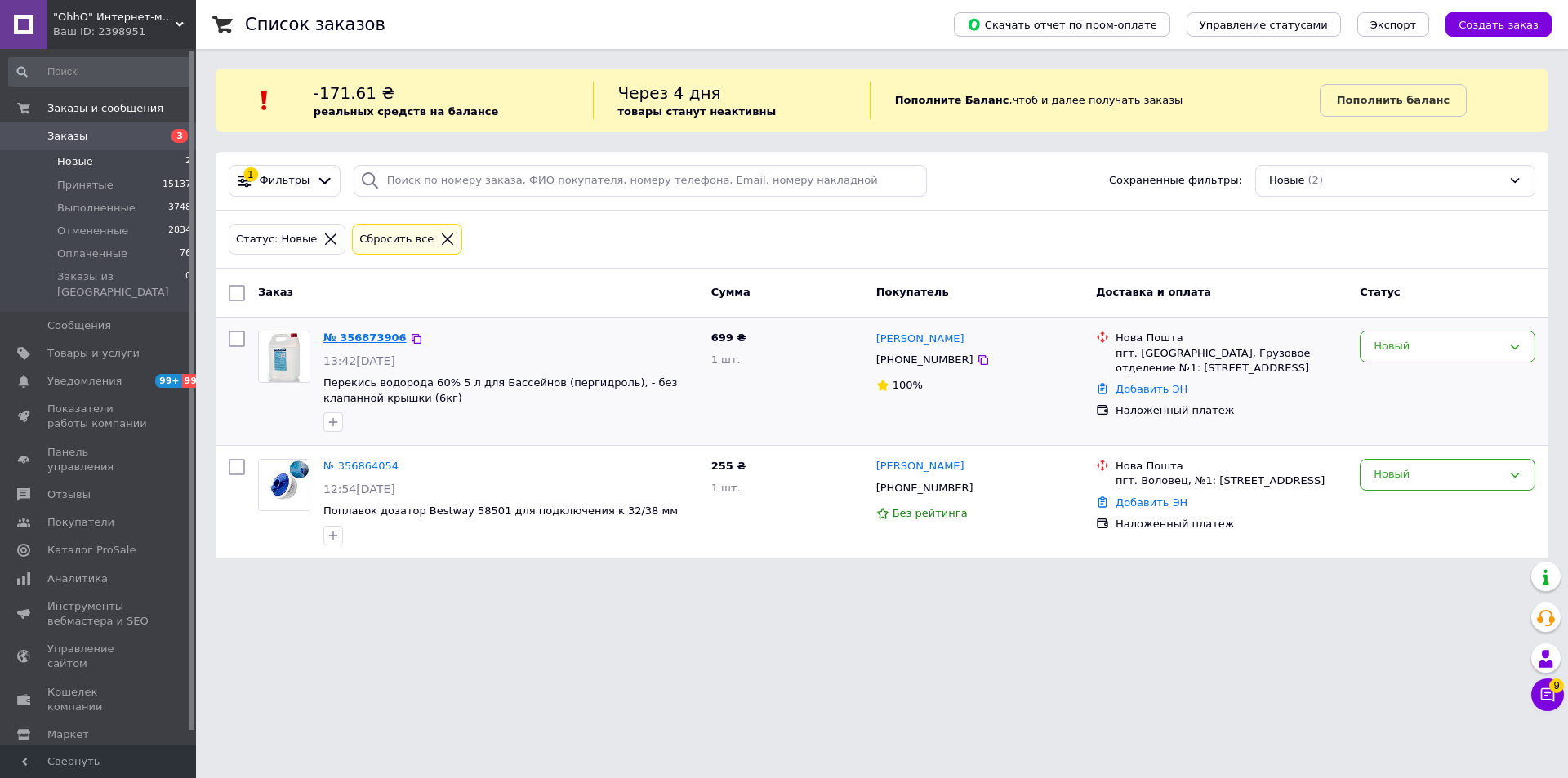
click at [369, 338] on link "№ 356873906" at bounding box center [365, 338] width 83 height 12
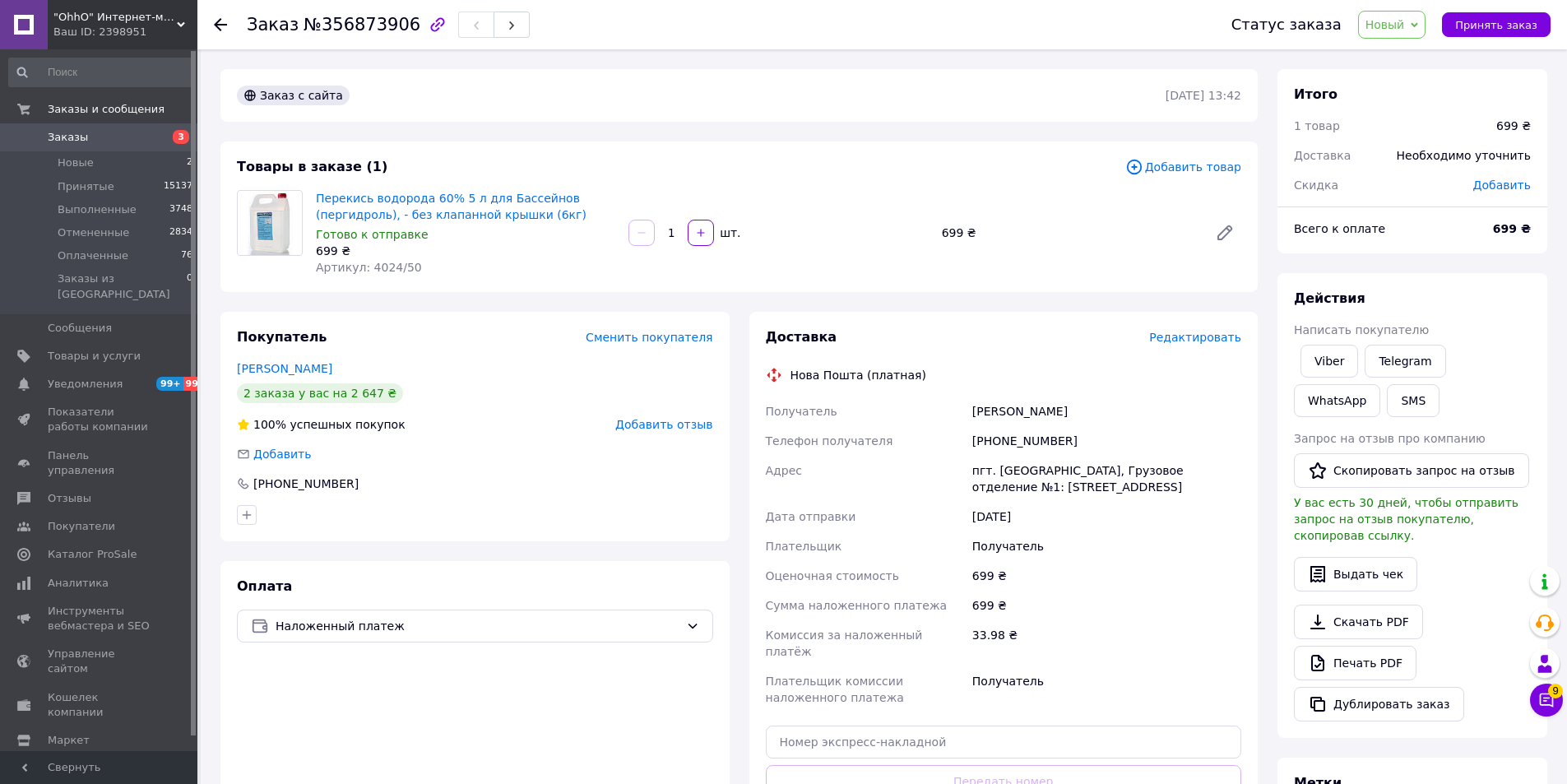
drag, startPoint x: 966, startPoint y: 402, endPoint x: 931, endPoint y: 398, distance: 35.2
click at [931, 398] on div "Получатель [PERSON_NAME] Телефон получателя [PHONE_NUMBER] [GEOGRAPHIC_DATA] пг…" at bounding box center [1004, 554] width 483 height 316
drag, startPoint x: 1058, startPoint y: 440, endPoint x: 1000, endPoint y: 438, distance: 58.0
click at [1000, 438] on div "[PHONE_NUMBER]" at bounding box center [1106, 440] width 275 height 30
copy div "961780401"
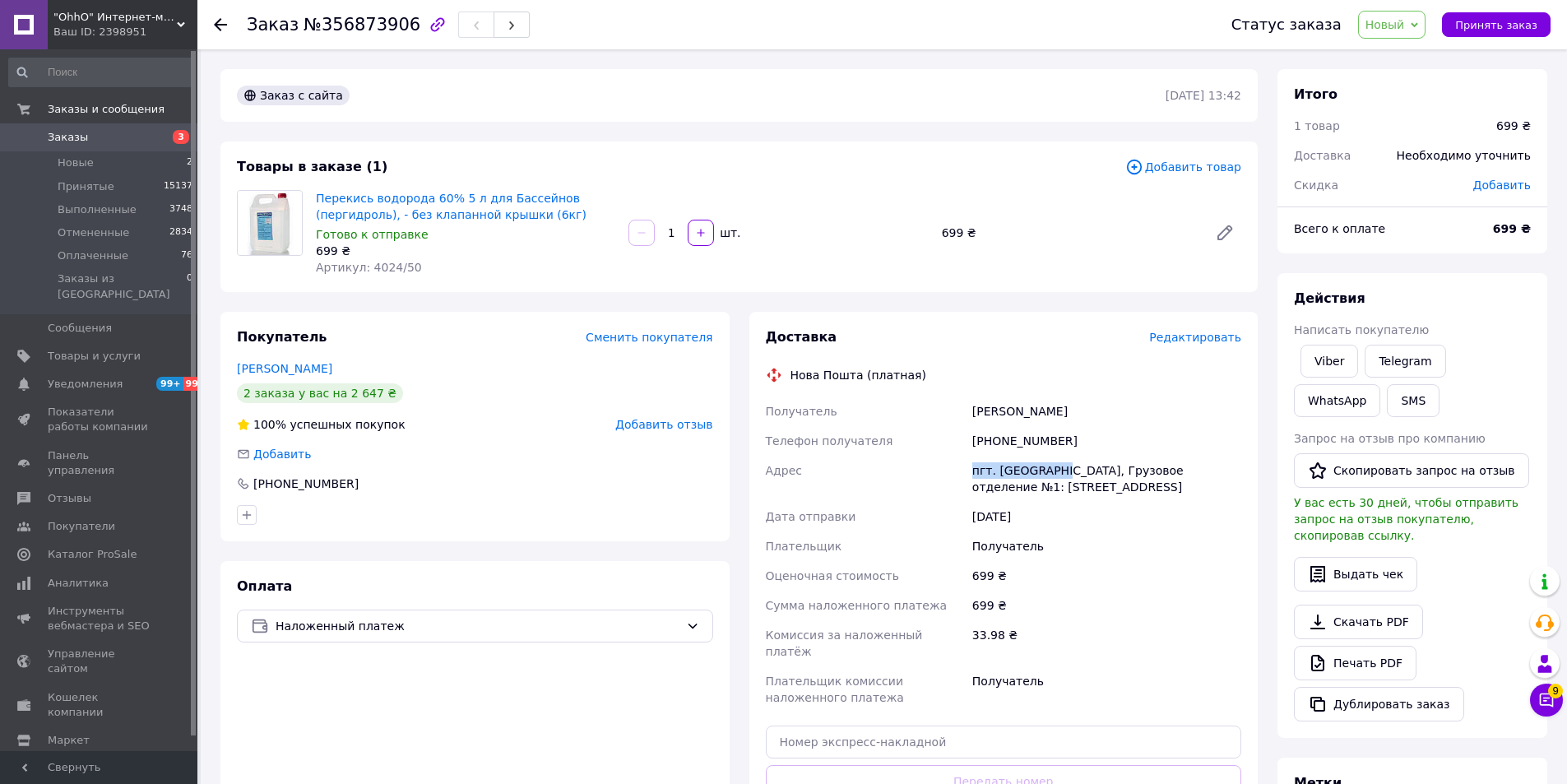
drag, startPoint x: 974, startPoint y: 464, endPoint x: 1057, endPoint y: 464, distance: 83.0
click at [1057, 464] on div "пгт. [GEOGRAPHIC_DATA], Грузовое отделение №1: [STREET_ADDRESS]" at bounding box center [1106, 479] width 275 height 46
copy div "пгт. [GEOGRAPHIC_DATA]"
drag, startPoint x: 1063, startPoint y: 464, endPoint x: 1074, endPoint y: 482, distance: 21.1
click at [1074, 482] on div "пгт. [GEOGRAPHIC_DATA], Грузовое отделение №1: [STREET_ADDRESS]" at bounding box center [1106, 479] width 275 height 46
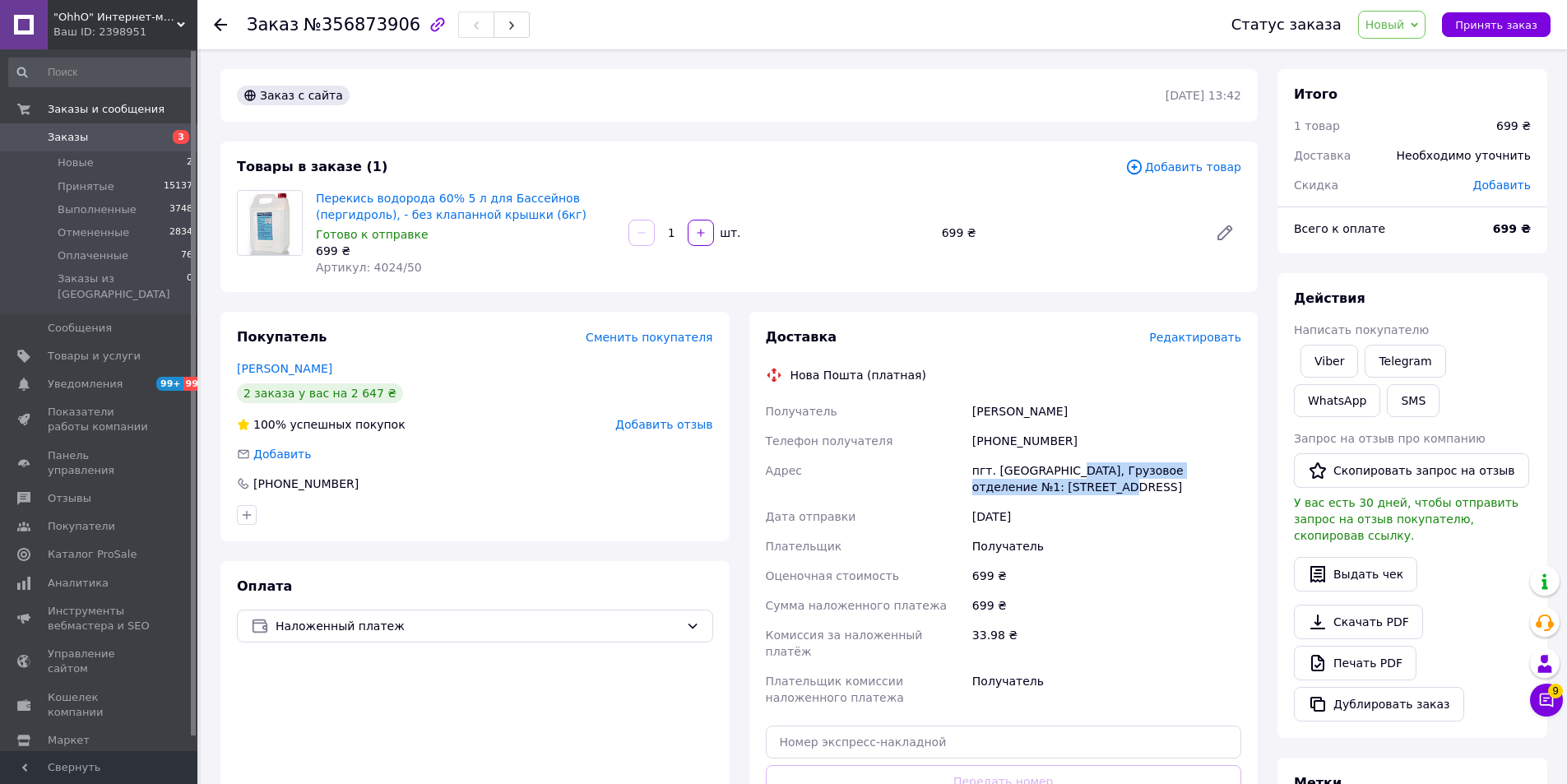
copy div "Грузовое отделение №1: [STREET_ADDRESS]"
click at [1212, 332] on span "Редактировать" at bounding box center [1195, 337] width 92 height 13
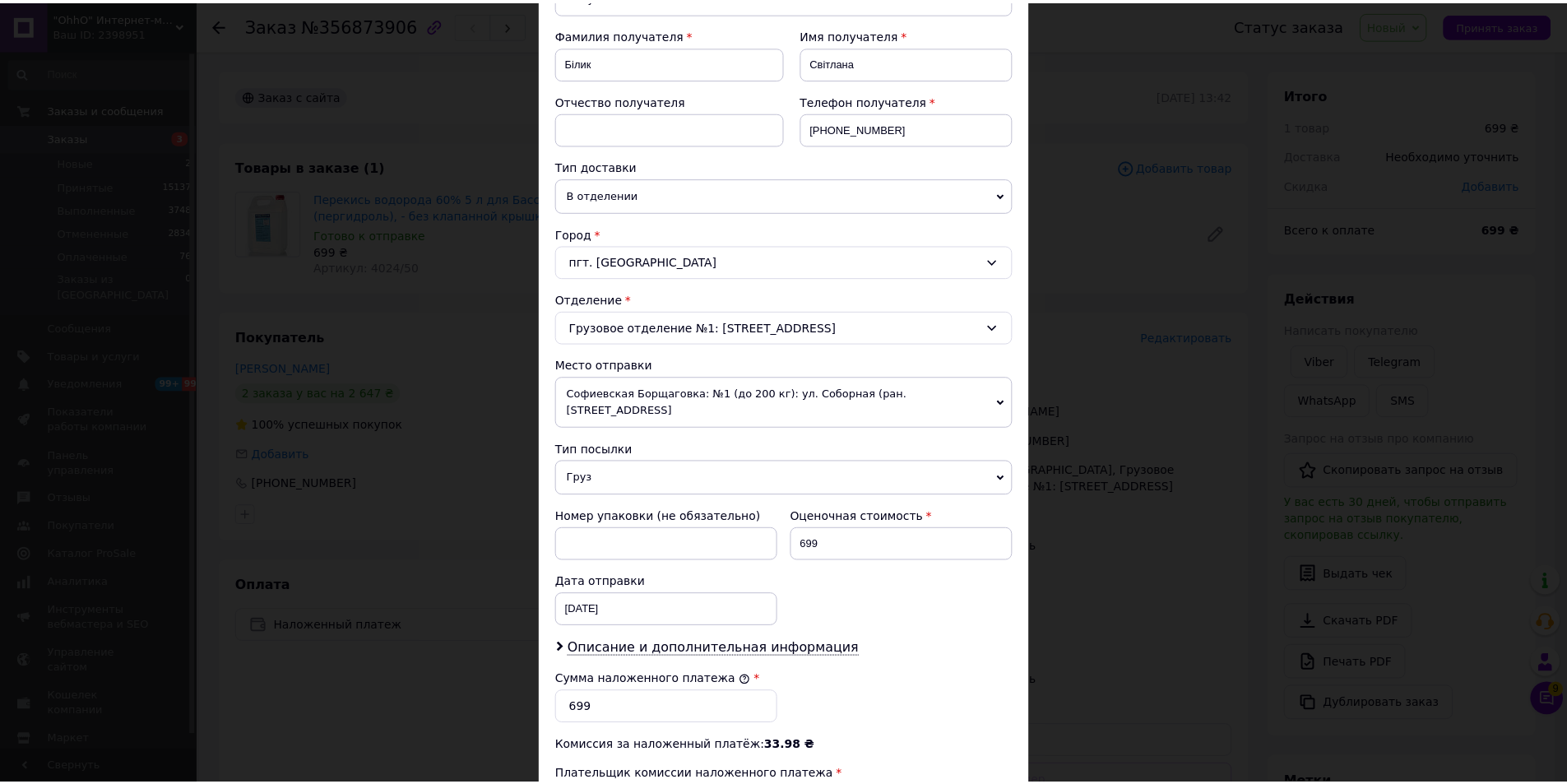
scroll to position [471, 0]
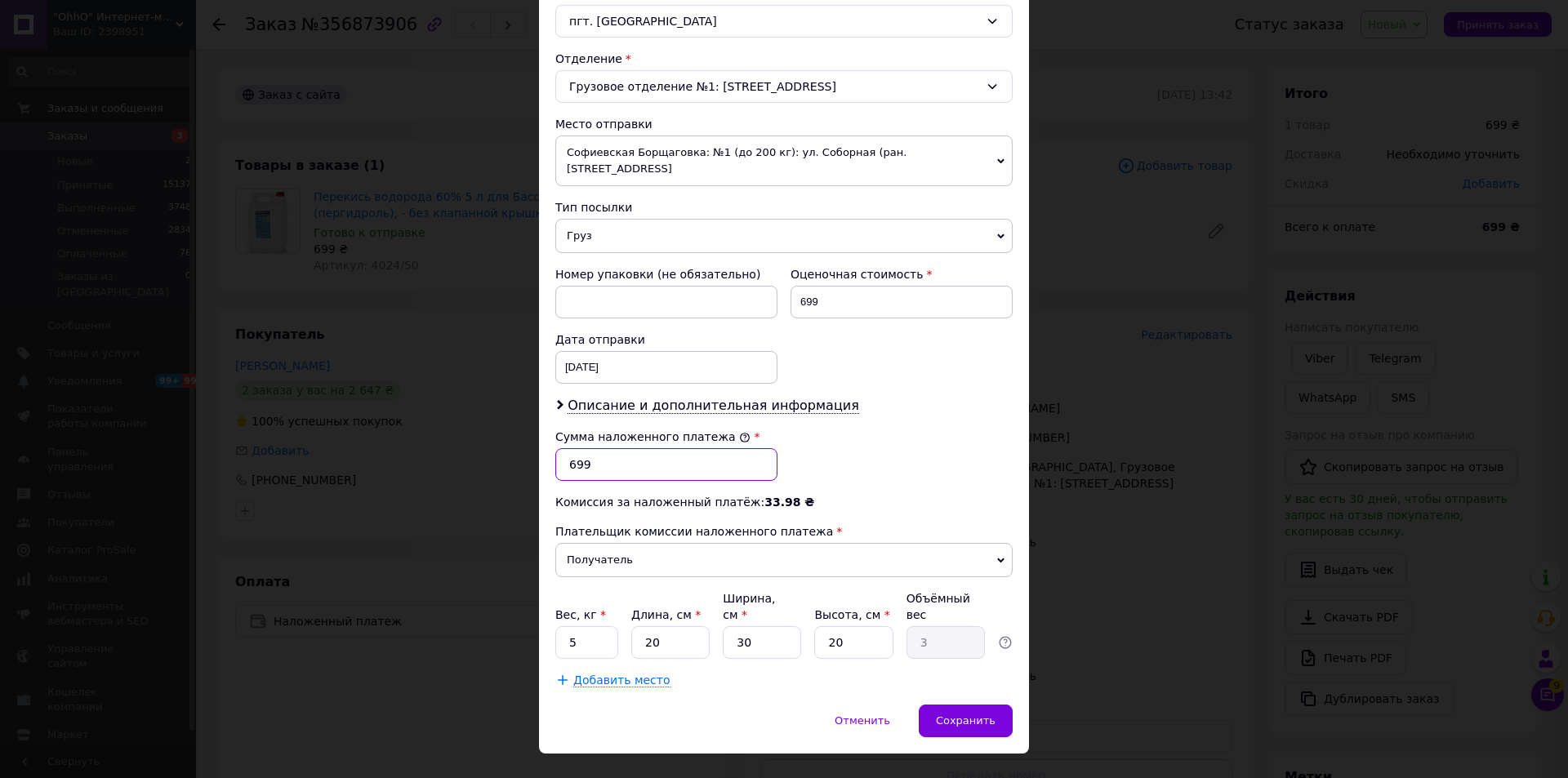
drag, startPoint x: 591, startPoint y: 450, endPoint x: 566, endPoint y: 448, distance: 25.1
click at [566, 448] on input "699" at bounding box center [666, 464] width 222 height 32
type input "709"
click at [873, 434] on div "Сумма наложенного платежа * 709" at bounding box center [784, 454] width 470 height 65
click at [949, 714] on span "Сохранить" at bounding box center [966, 720] width 60 height 12
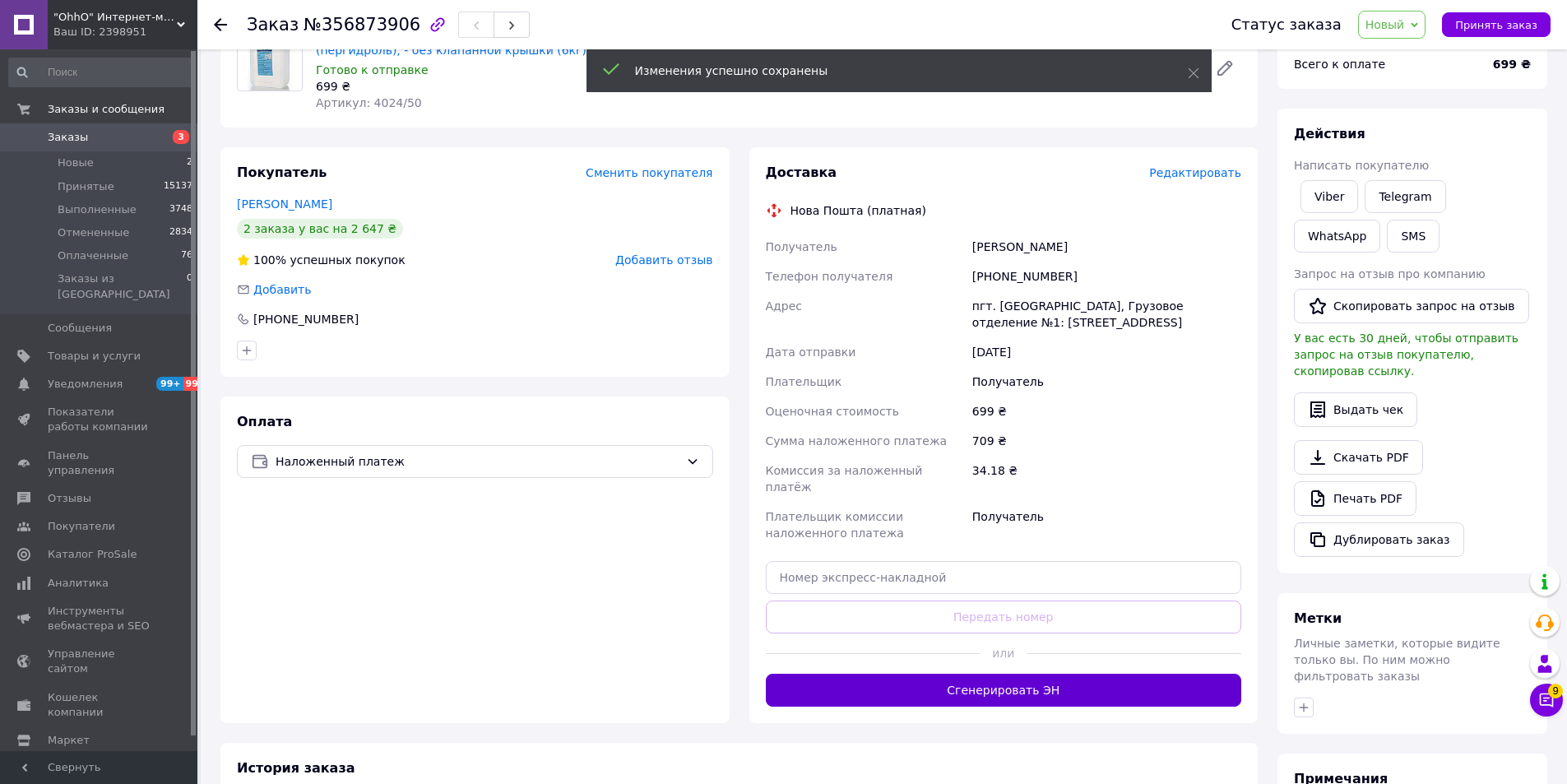
click at [1068, 674] on button "Сгенерировать ЭН" at bounding box center [1004, 690] width 477 height 33
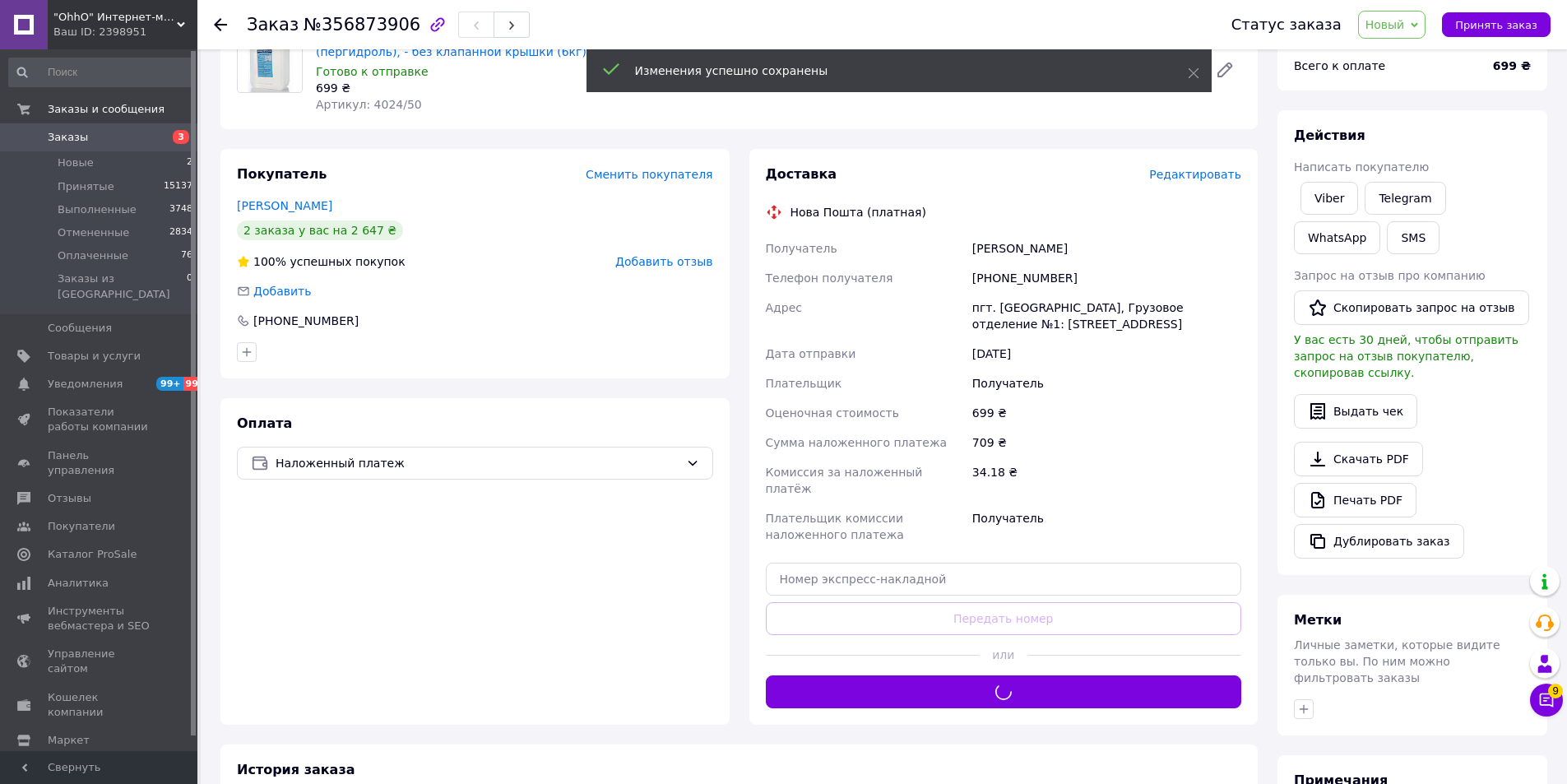
scroll to position [165, 0]
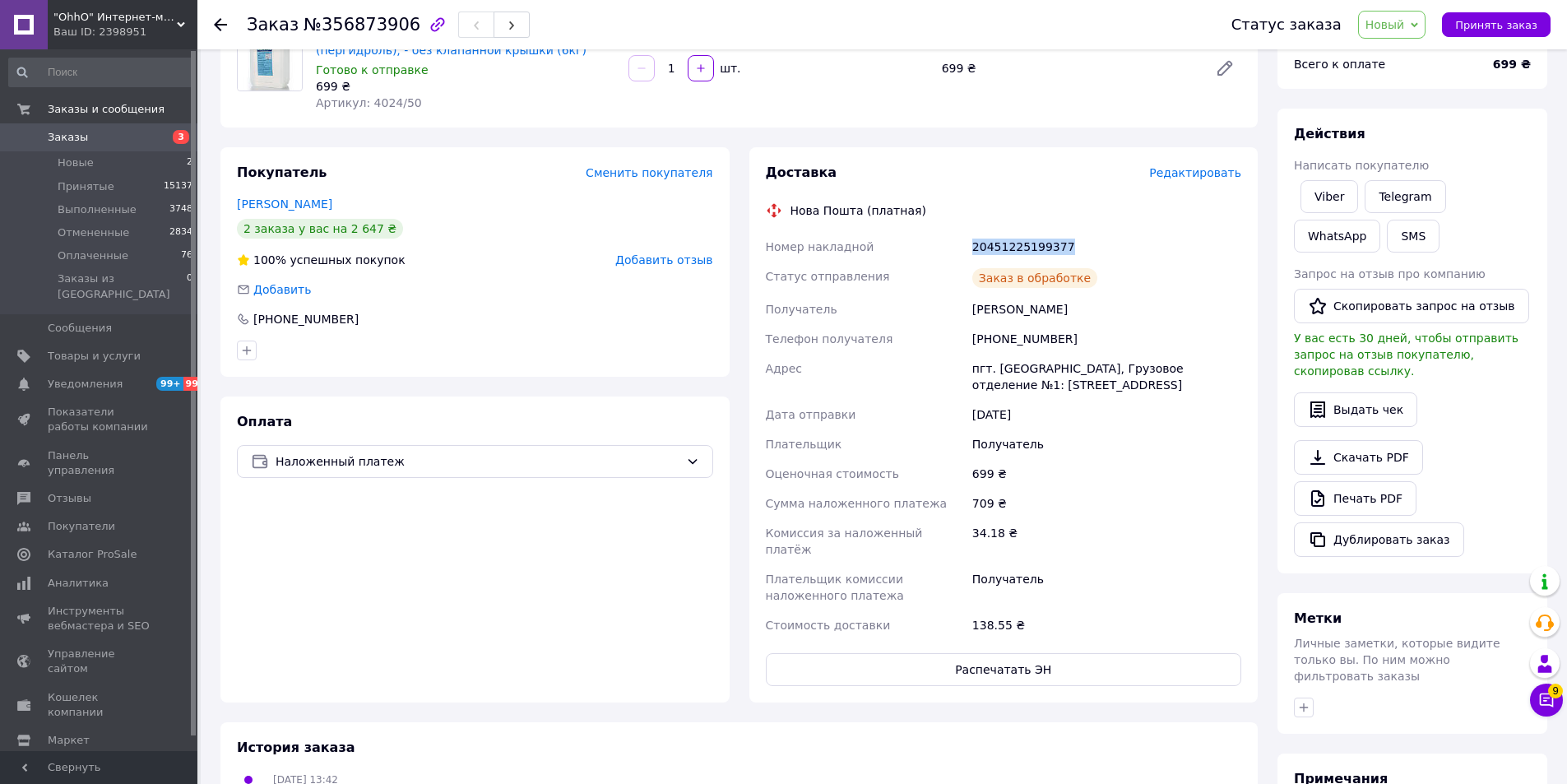
drag, startPoint x: 1082, startPoint y: 248, endPoint x: 975, endPoint y: 245, distance: 107.0
click at [975, 245] on div "20451225199377" at bounding box center [1106, 247] width 275 height 30
click at [1530, 19] on span "Принять заказ" at bounding box center [1497, 25] width 82 height 12
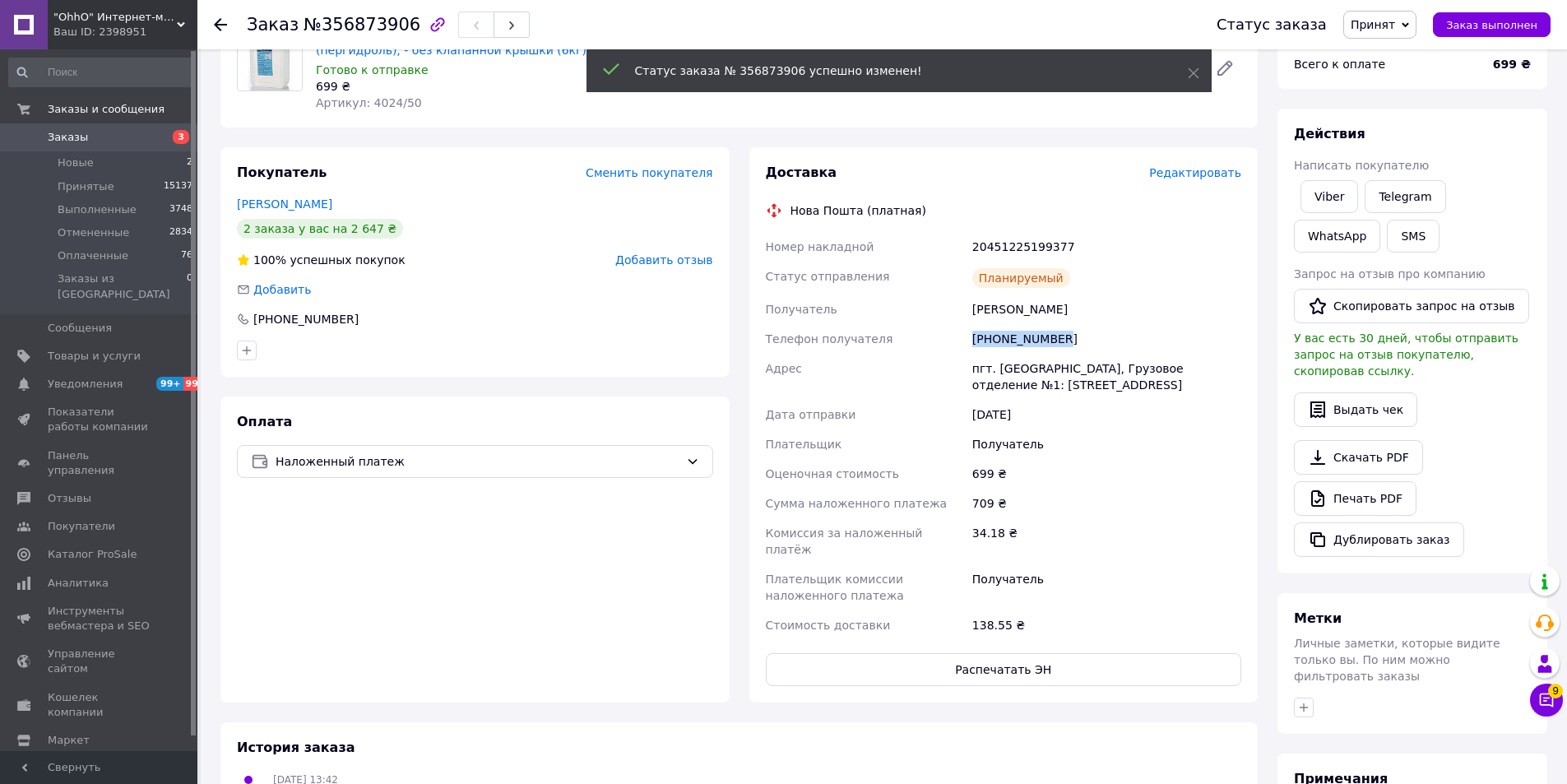
drag, startPoint x: 1074, startPoint y: 338, endPoint x: 954, endPoint y: 336, distance: 120.0
click at [954, 336] on div "Номер накладной 20451225199377 Статус отправления Планируемый Получатель [PERSO…" at bounding box center [1004, 436] width 483 height 408
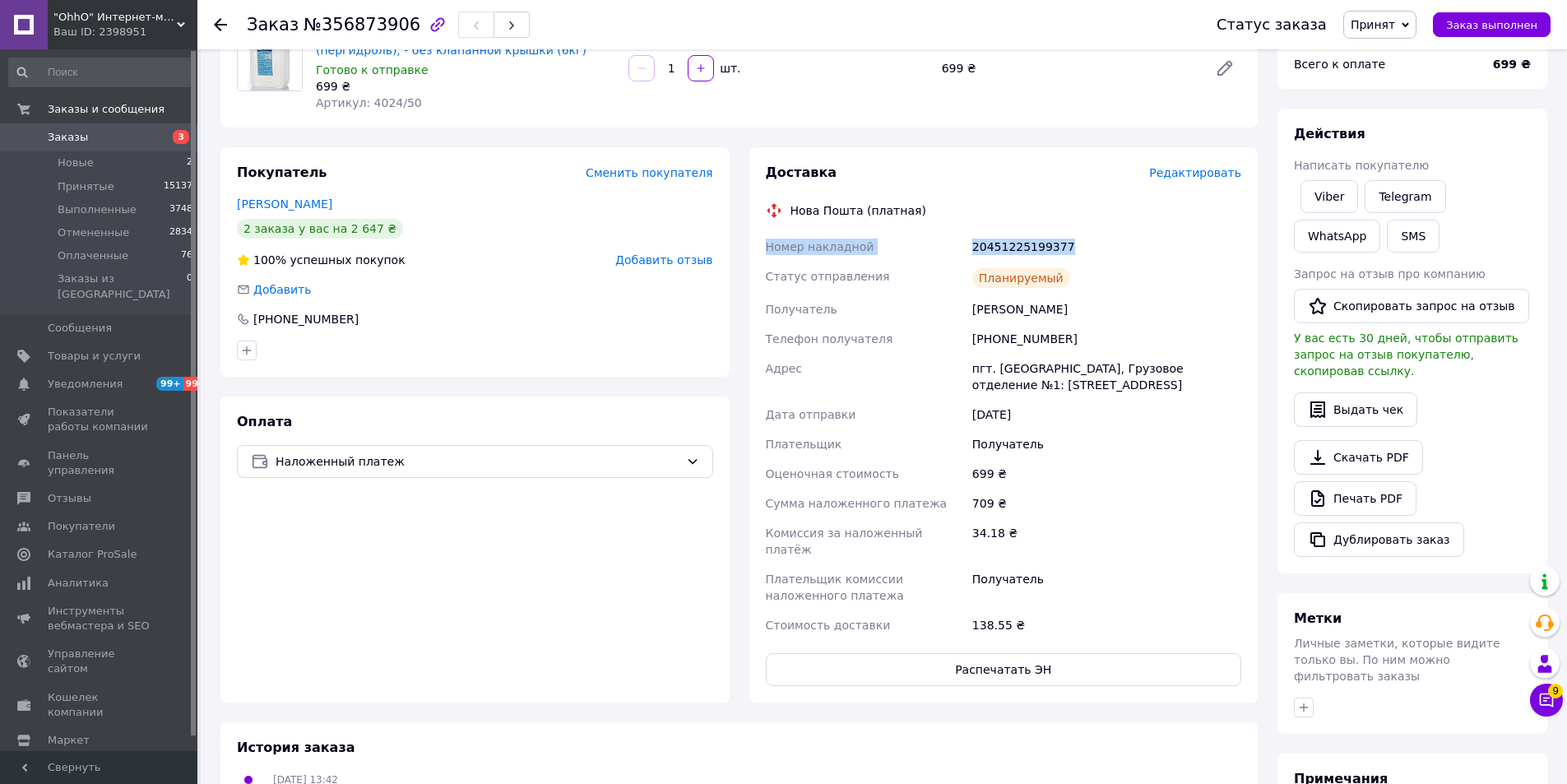
drag, startPoint x: 1042, startPoint y: 248, endPoint x: 764, endPoint y: 277, distance: 279.5
click at [765, 254] on div "Доставка Редактировать Нова Пошта (платная) Номер накладной 20451225199377 Стат…" at bounding box center [1004, 424] width 477 height 522
click at [117, 139] on span "Заказы" at bounding box center [100, 137] width 105 height 15
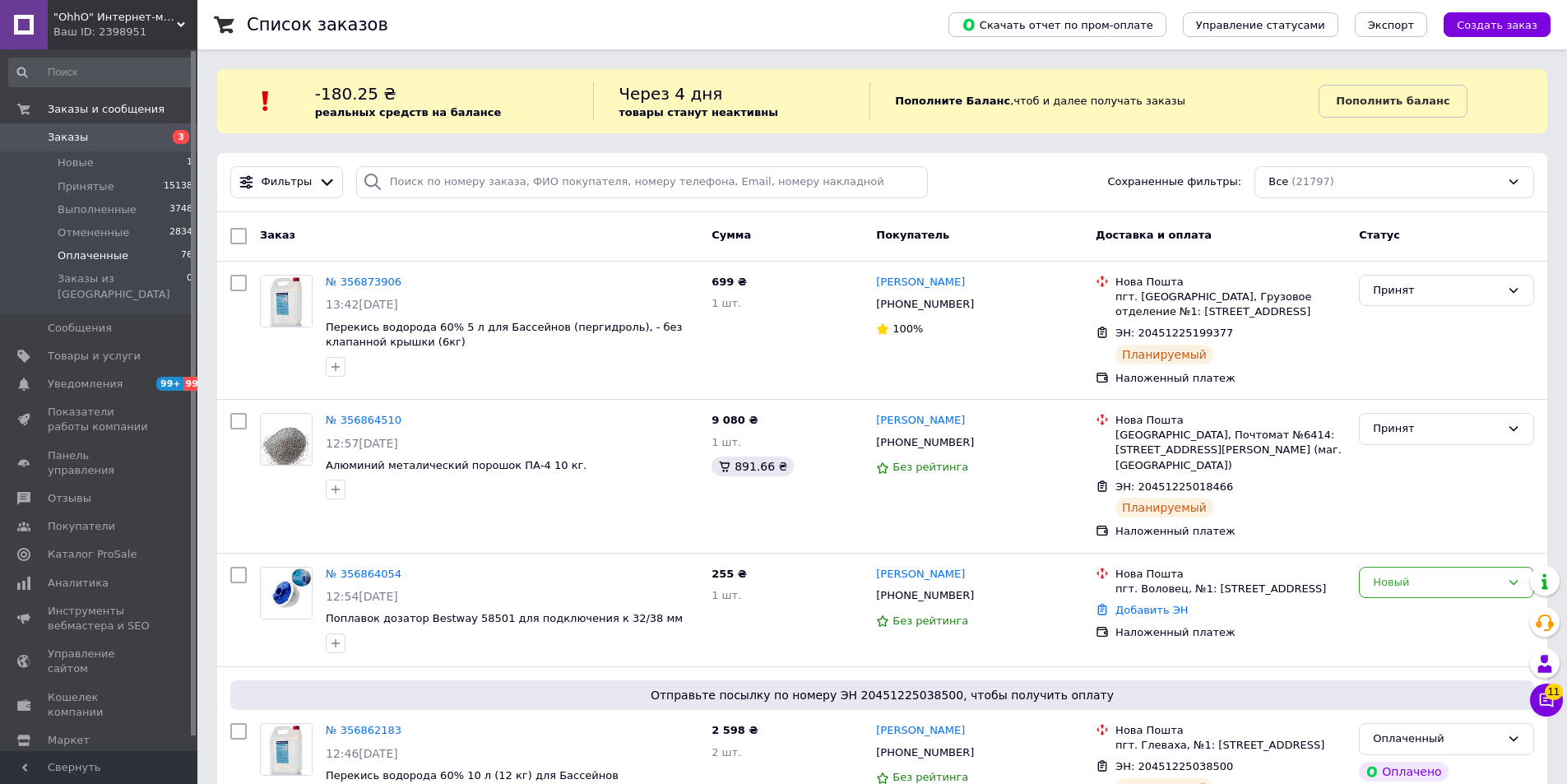
click at [97, 254] on span "Оплаченные" at bounding box center [93, 255] width 71 height 15
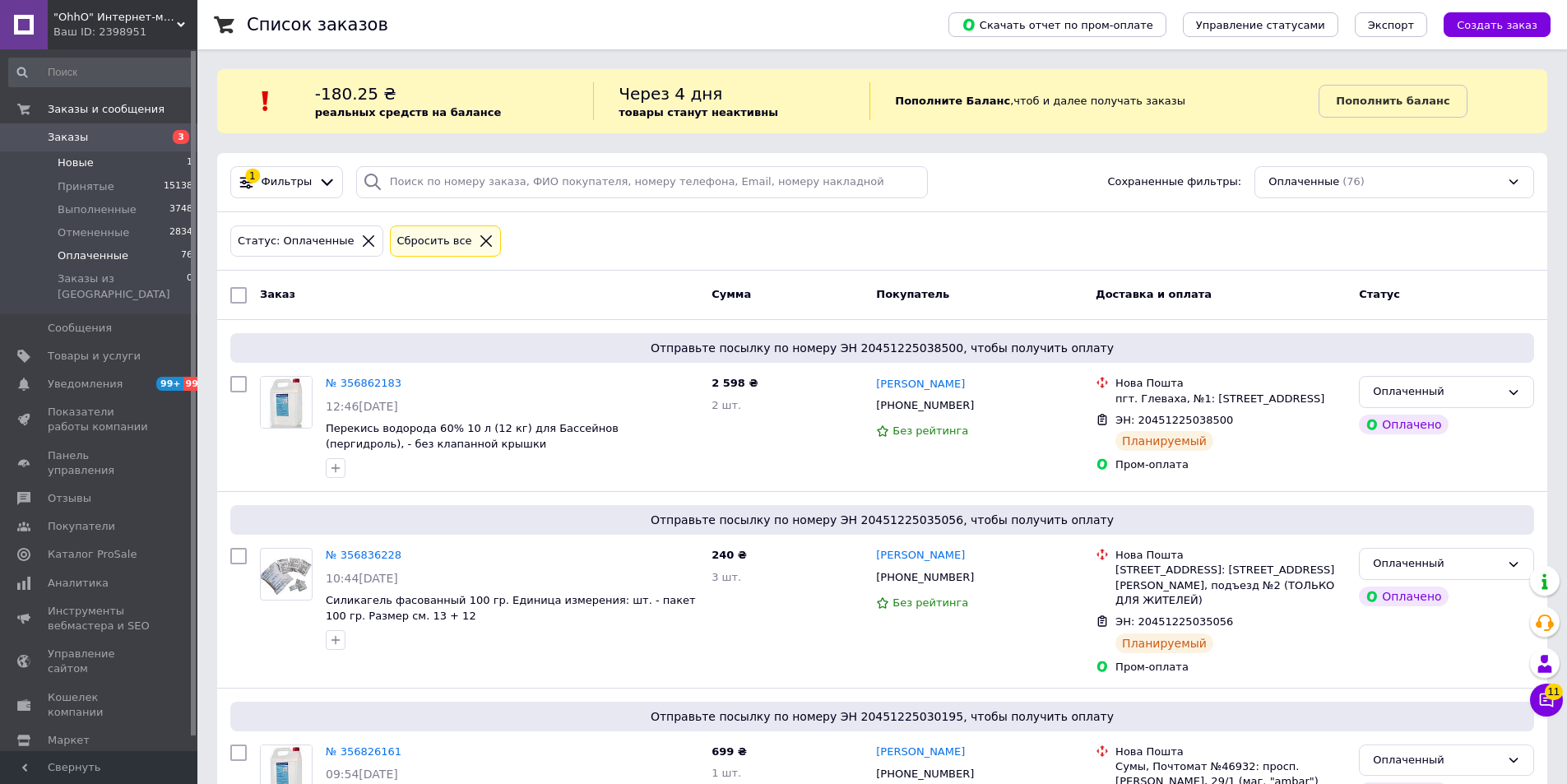
click at [123, 166] on li "Новые 1" at bounding box center [101, 163] width 202 height 23
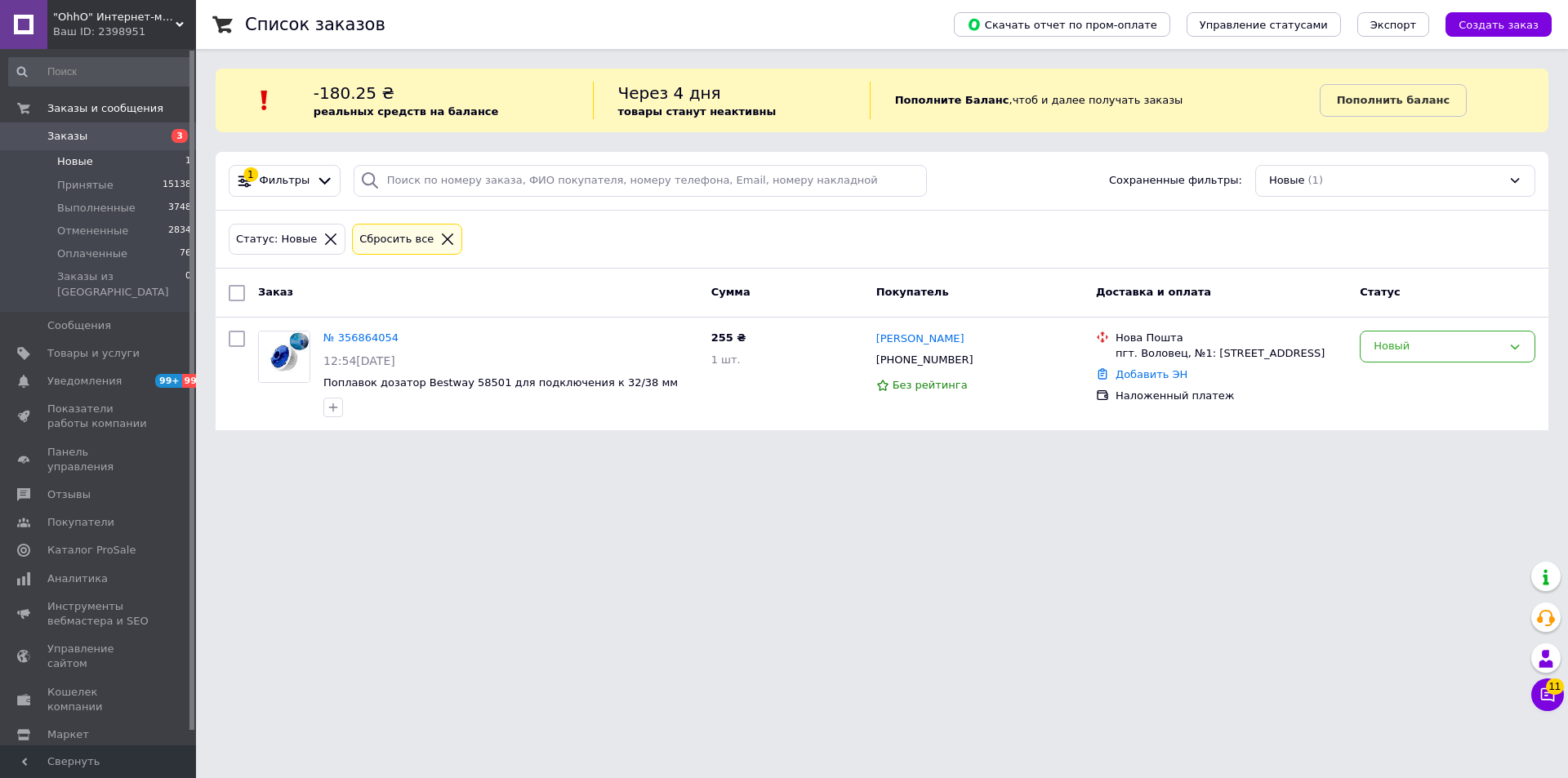
click at [100, 139] on span "Заказы" at bounding box center [100, 136] width 104 height 14
